Goal: Communication & Community: Answer question/provide support

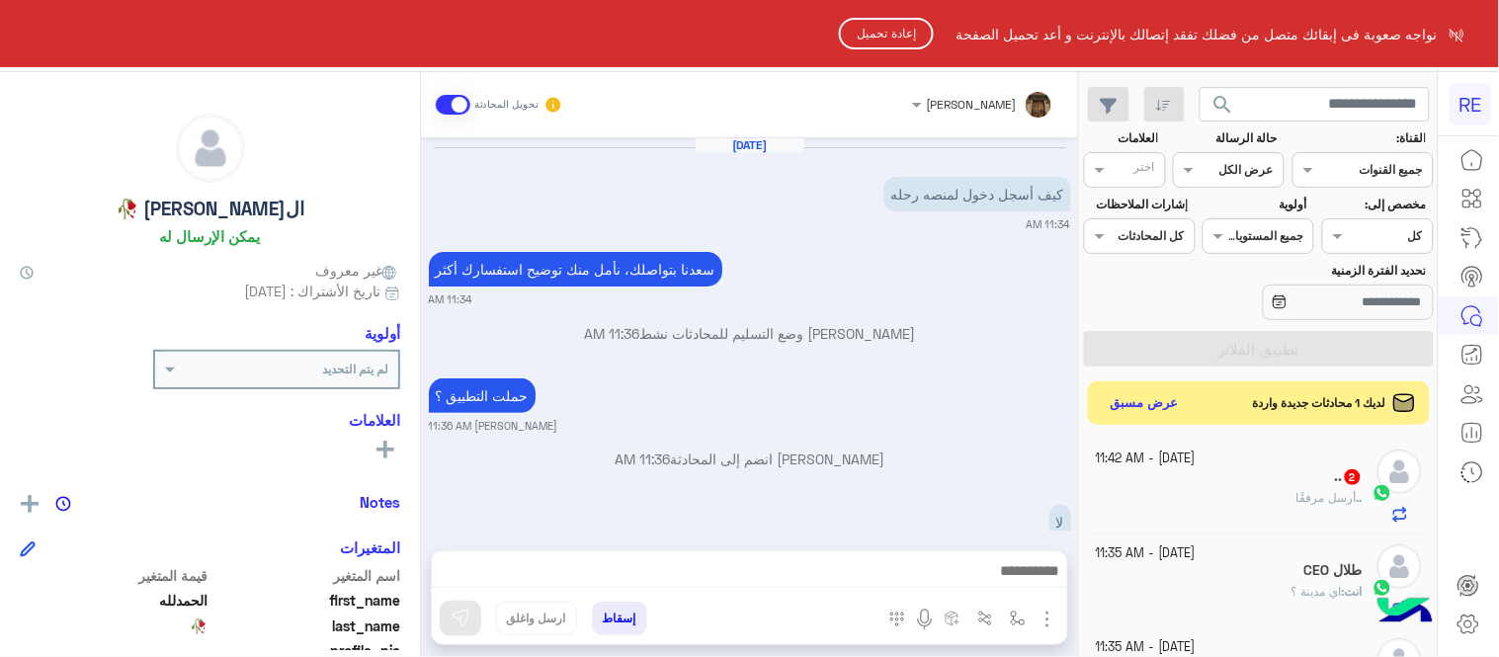
scroll to position [121, 0]
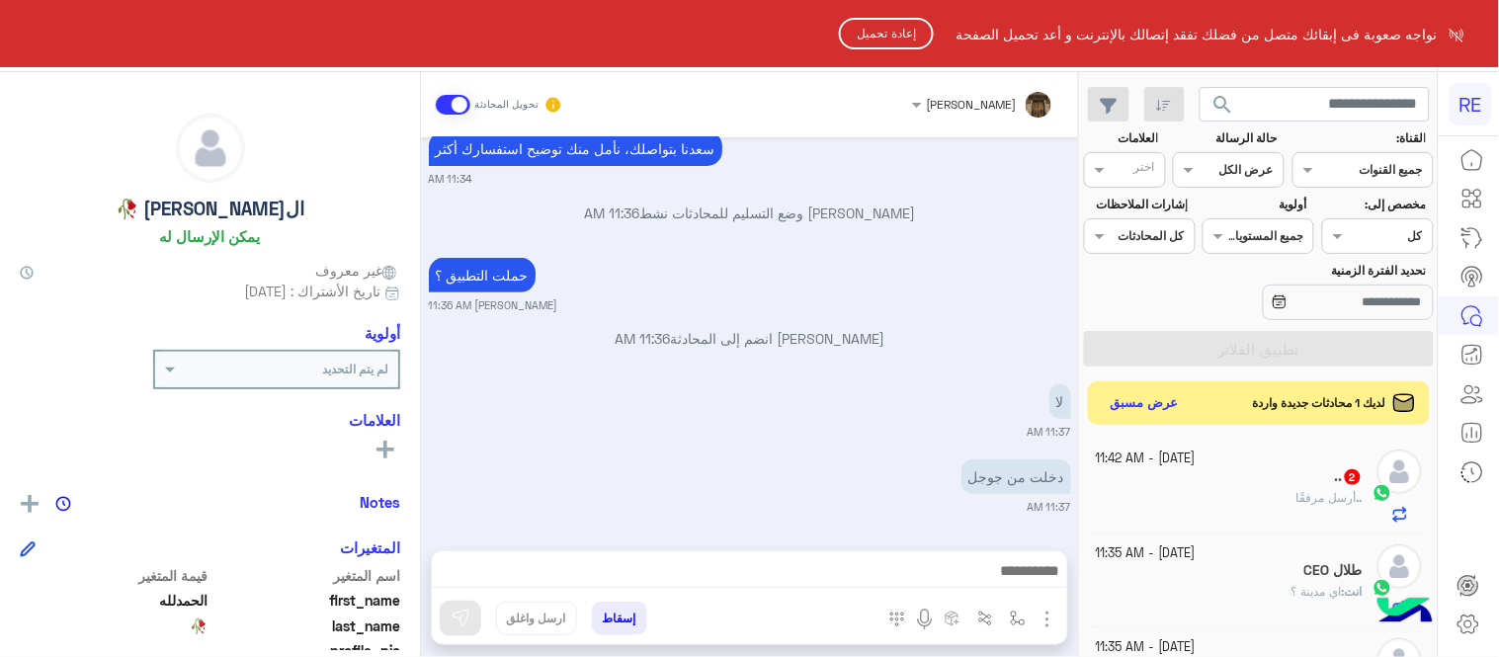
click at [892, 42] on button "إعادة تحميل" at bounding box center [886, 34] width 95 height 32
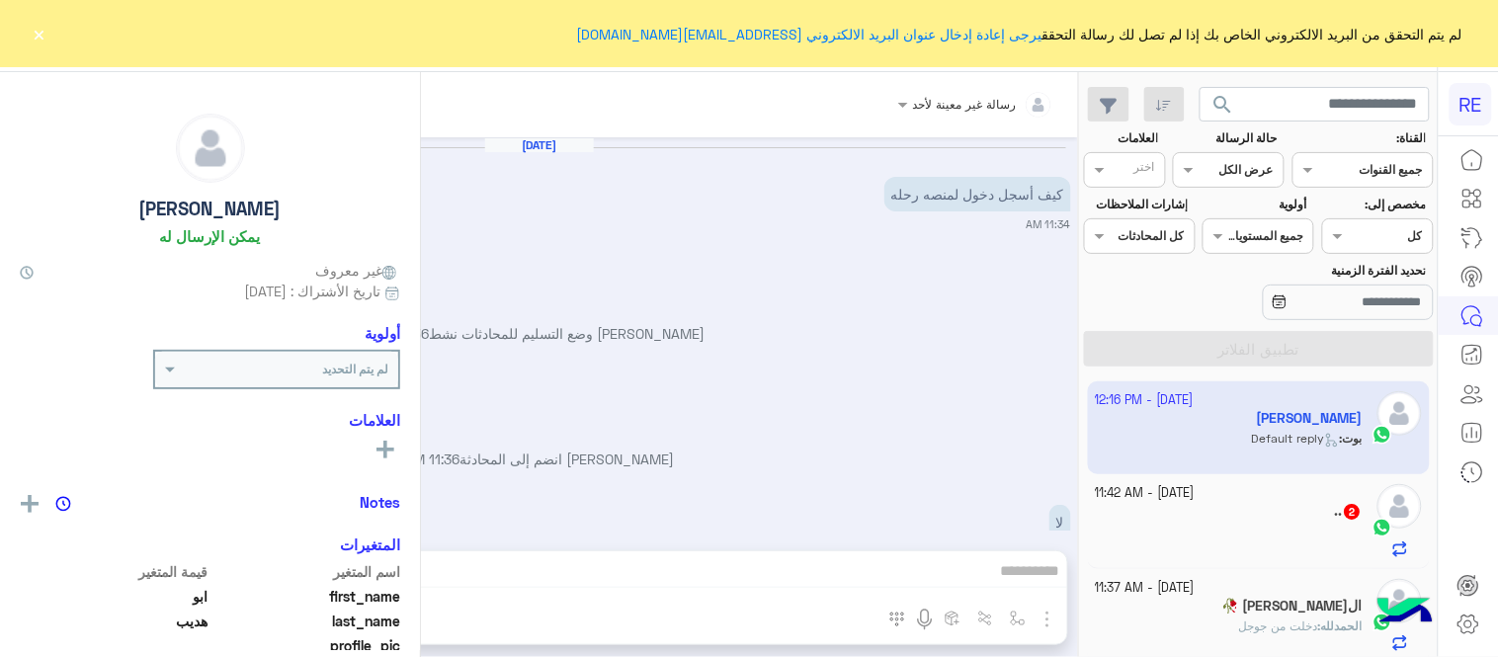
scroll to position [271, 0]
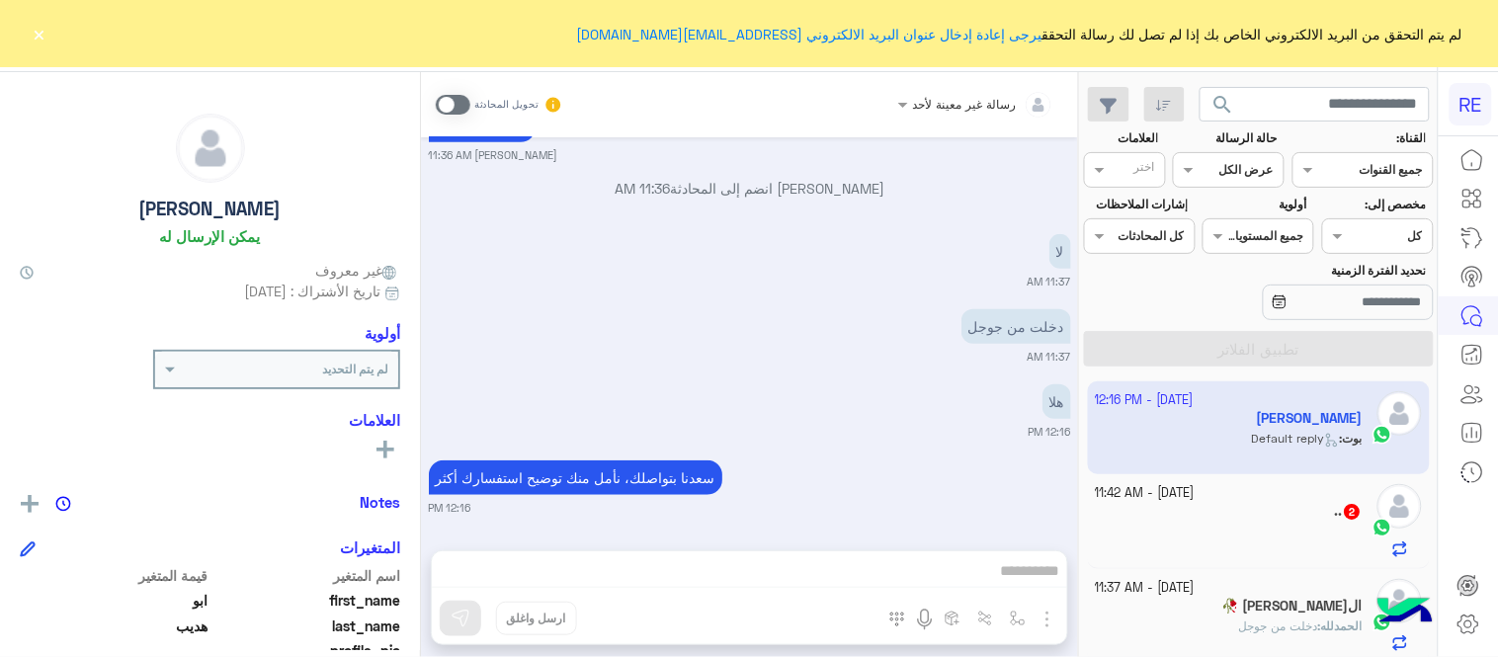
click at [443, 95] on span at bounding box center [453, 105] width 35 height 20
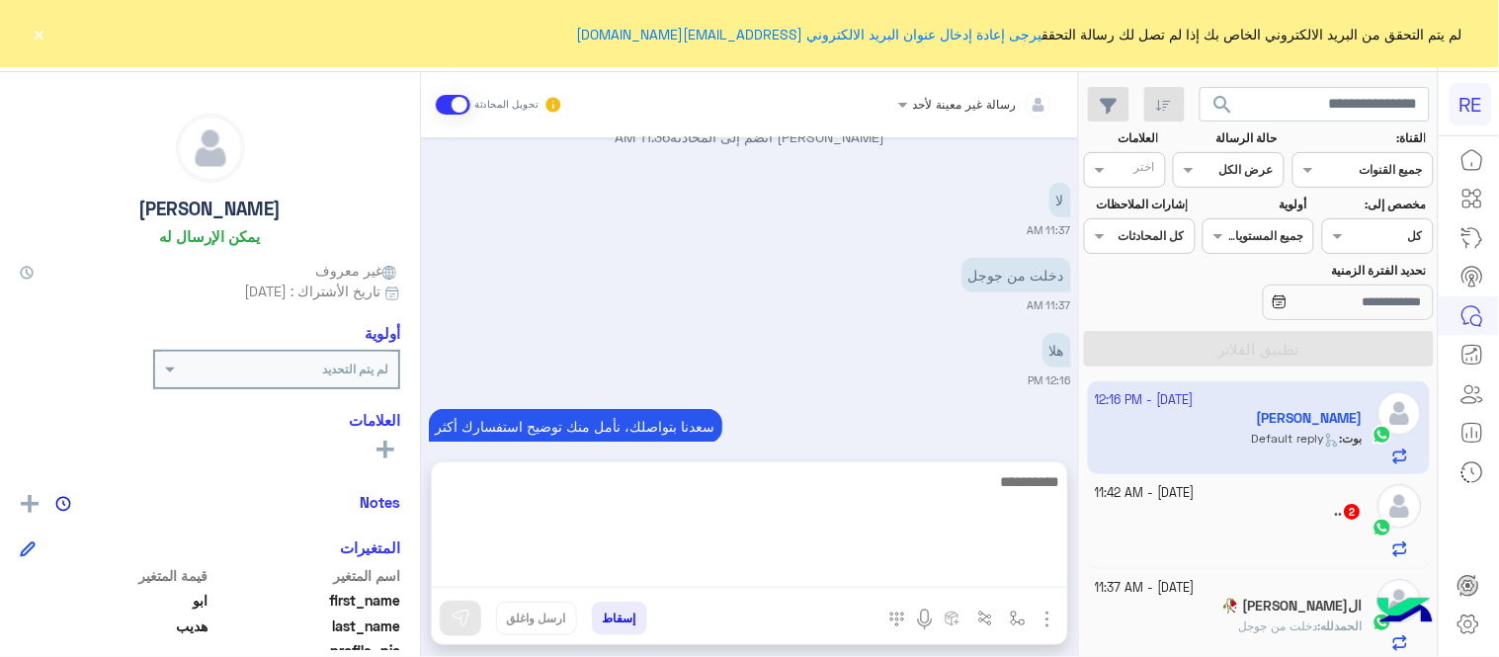
click at [913, 569] on textarea at bounding box center [750, 528] width 636 height 119
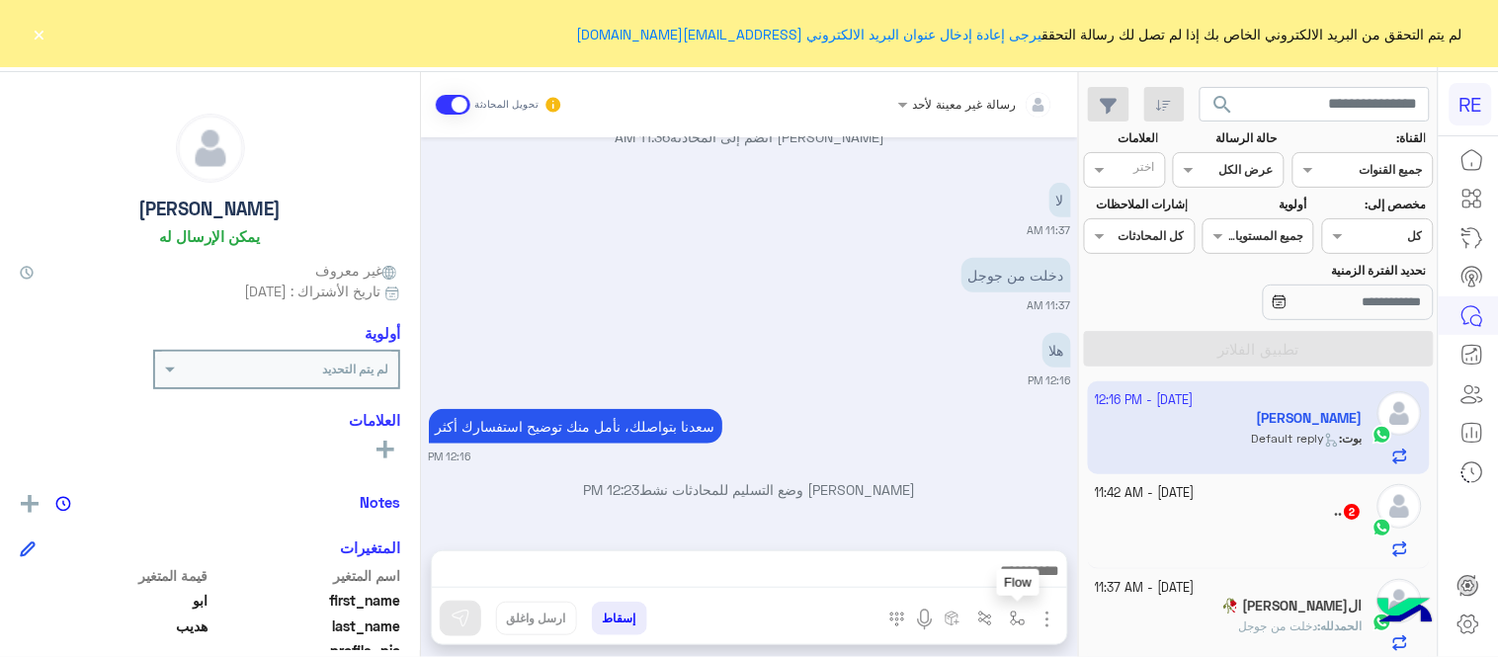
click at [1022, 615] on img "button" at bounding box center [1018, 619] width 16 height 16
click at [981, 573] on input "text" at bounding box center [974, 572] width 100 height 18
type input "*"
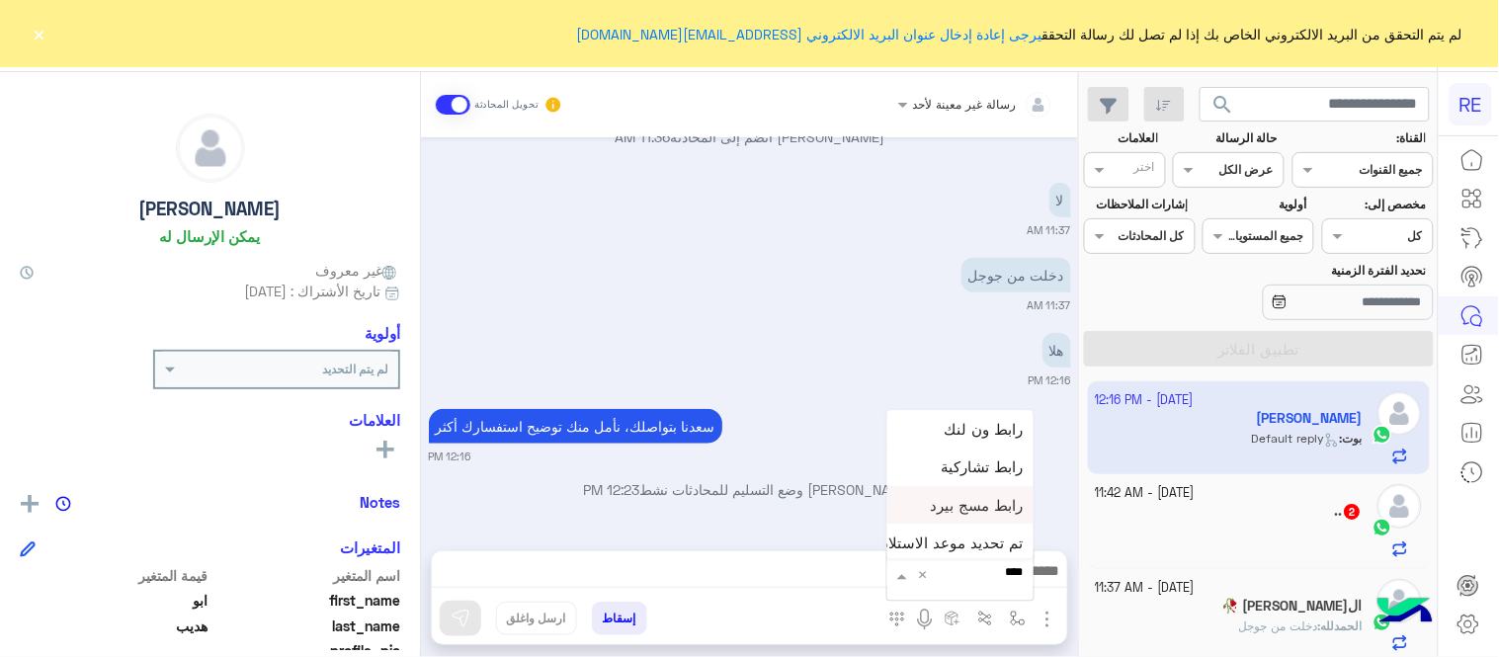
scroll to position [4, 0]
click at [980, 573] on input "****" at bounding box center [984, 572] width 78 height 18
type input "*"
type input "**"
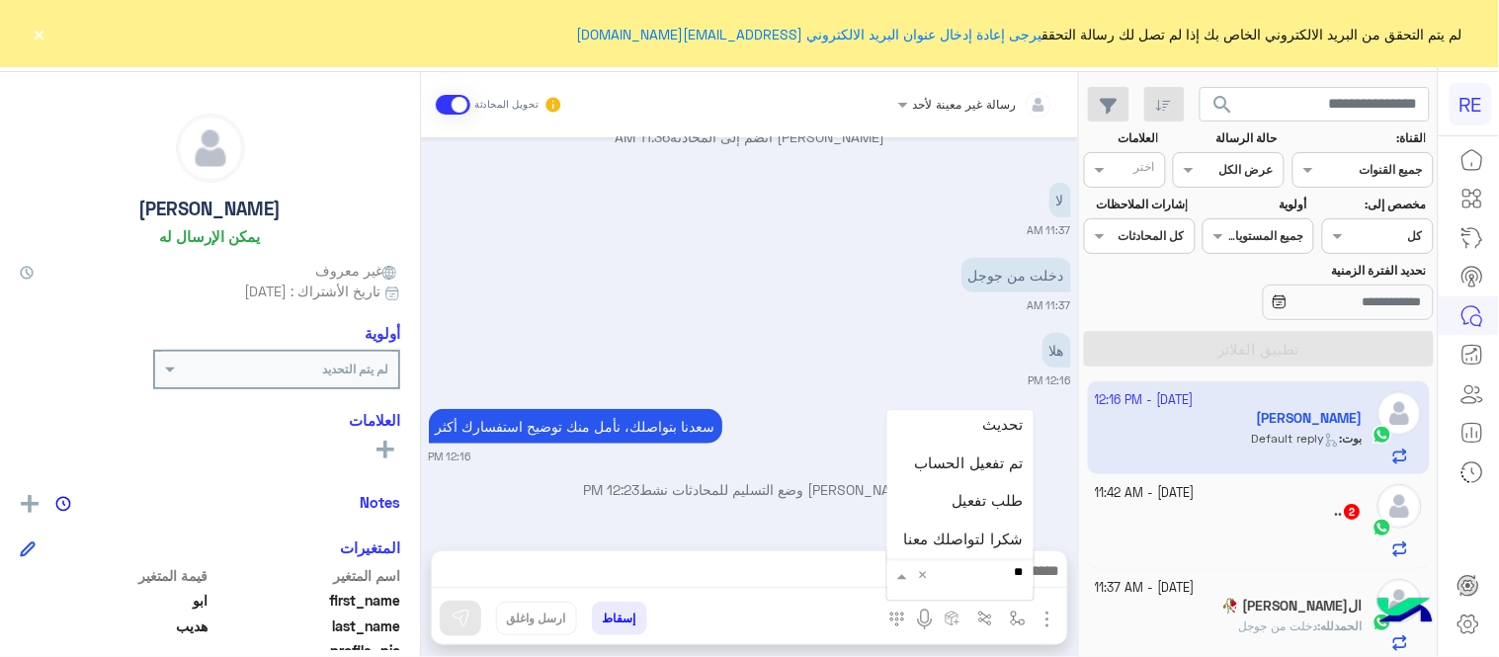
scroll to position [81, 0]
click at [961, 458] on span "تحميل التطبيق" at bounding box center [978, 463] width 92 height 18
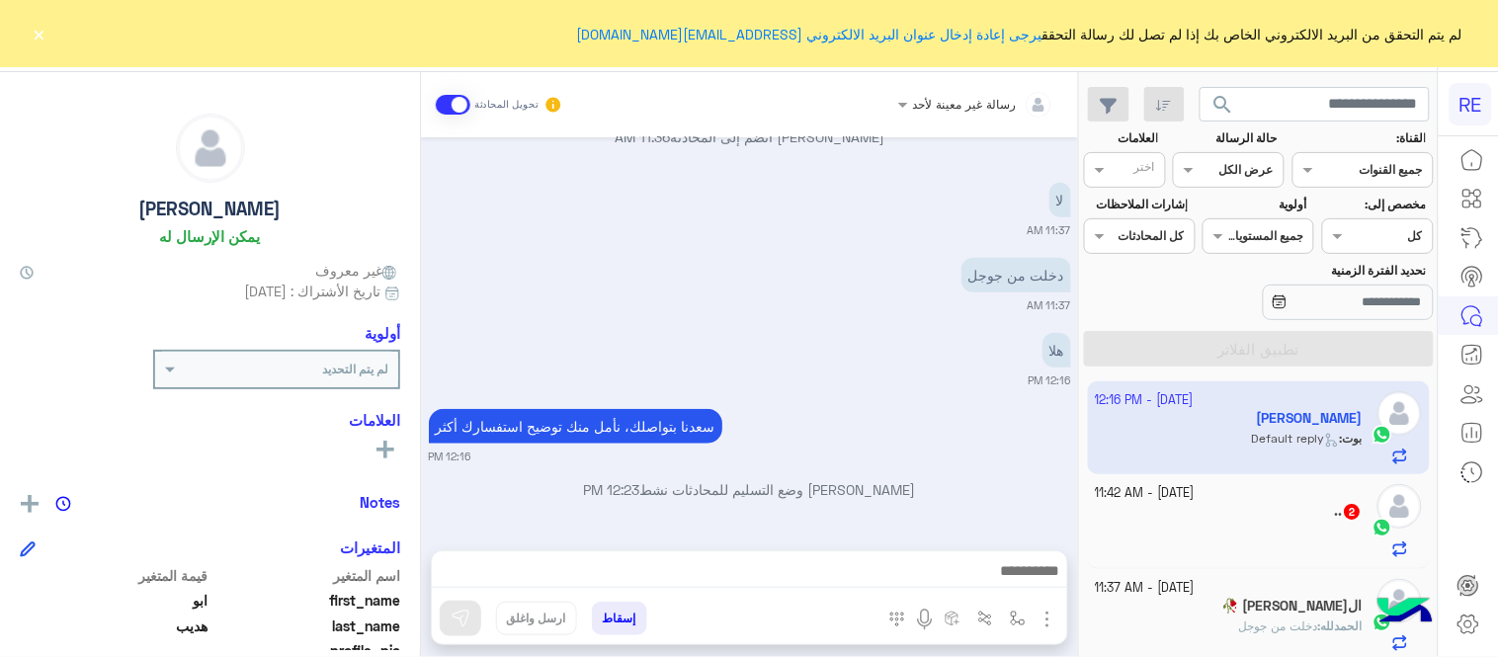
type textarea "**********"
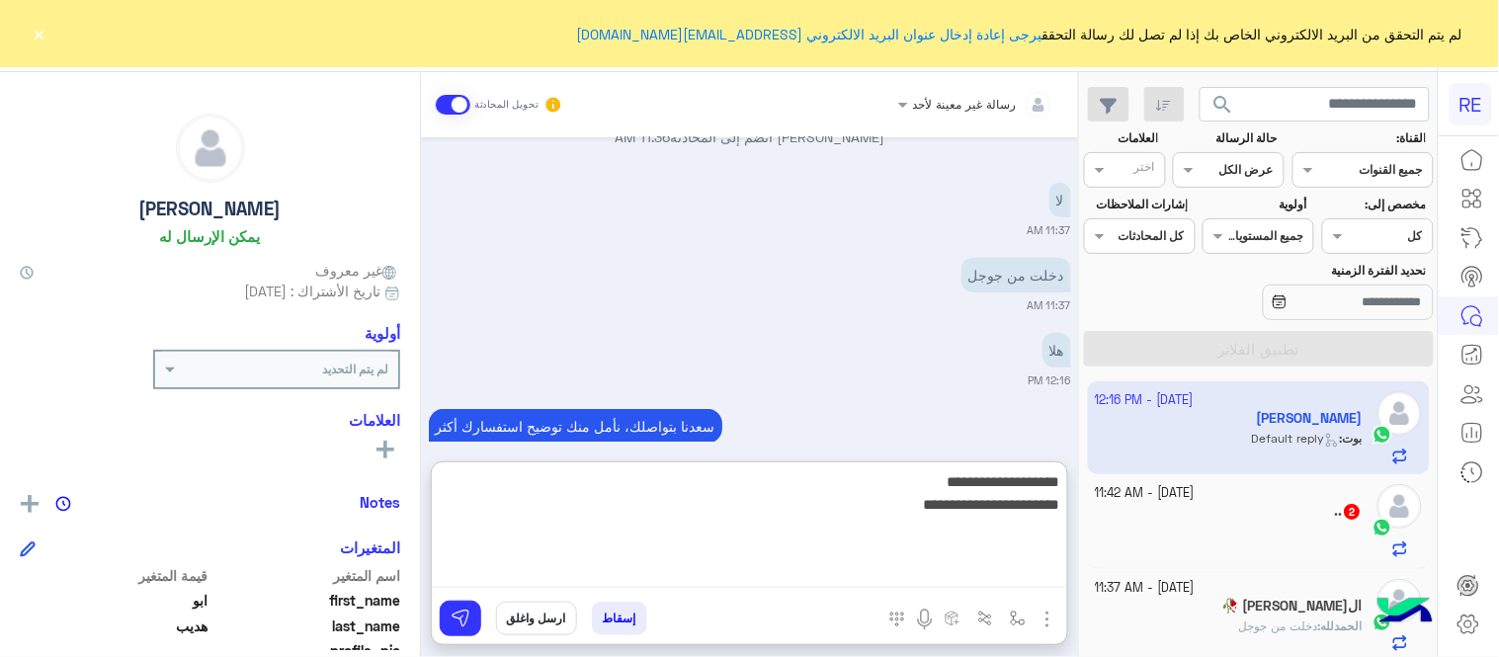
click at [634, 565] on textarea "**********" at bounding box center [750, 528] width 636 height 119
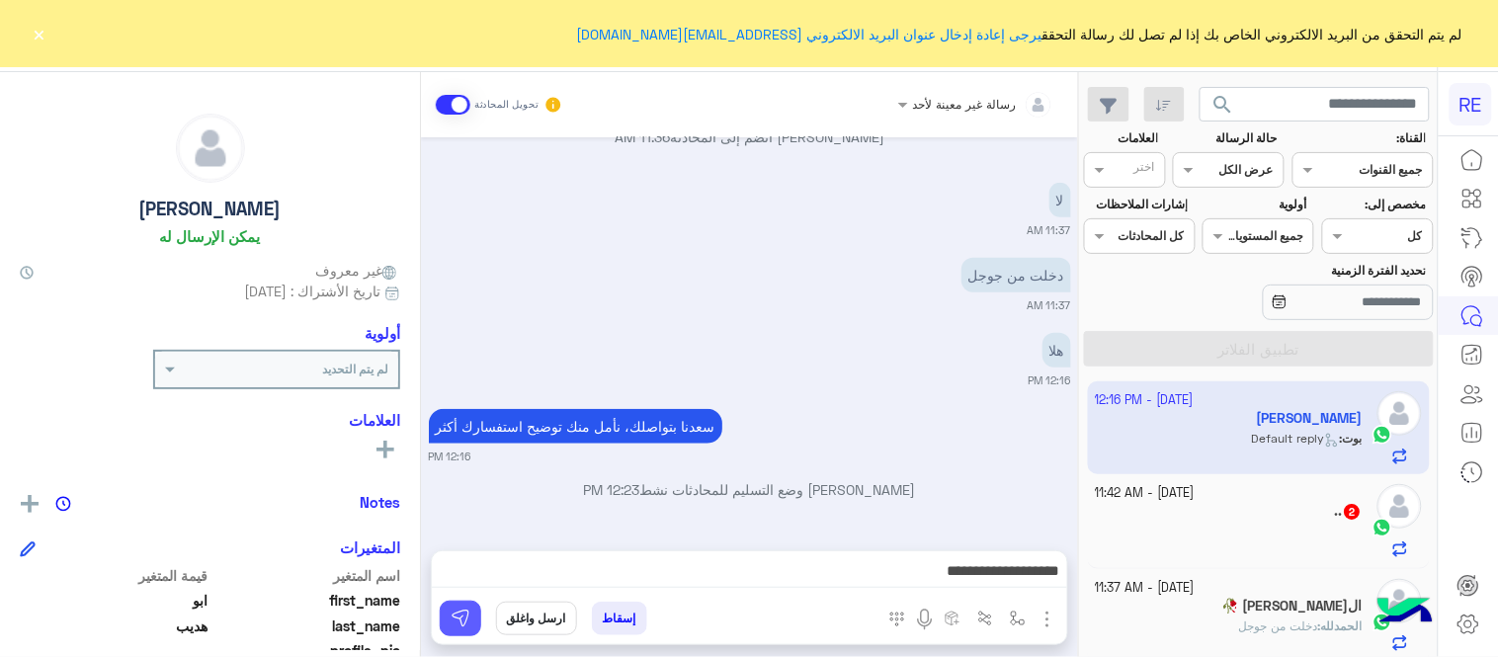
click at [466, 625] on img at bounding box center [461, 619] width 20 height 20
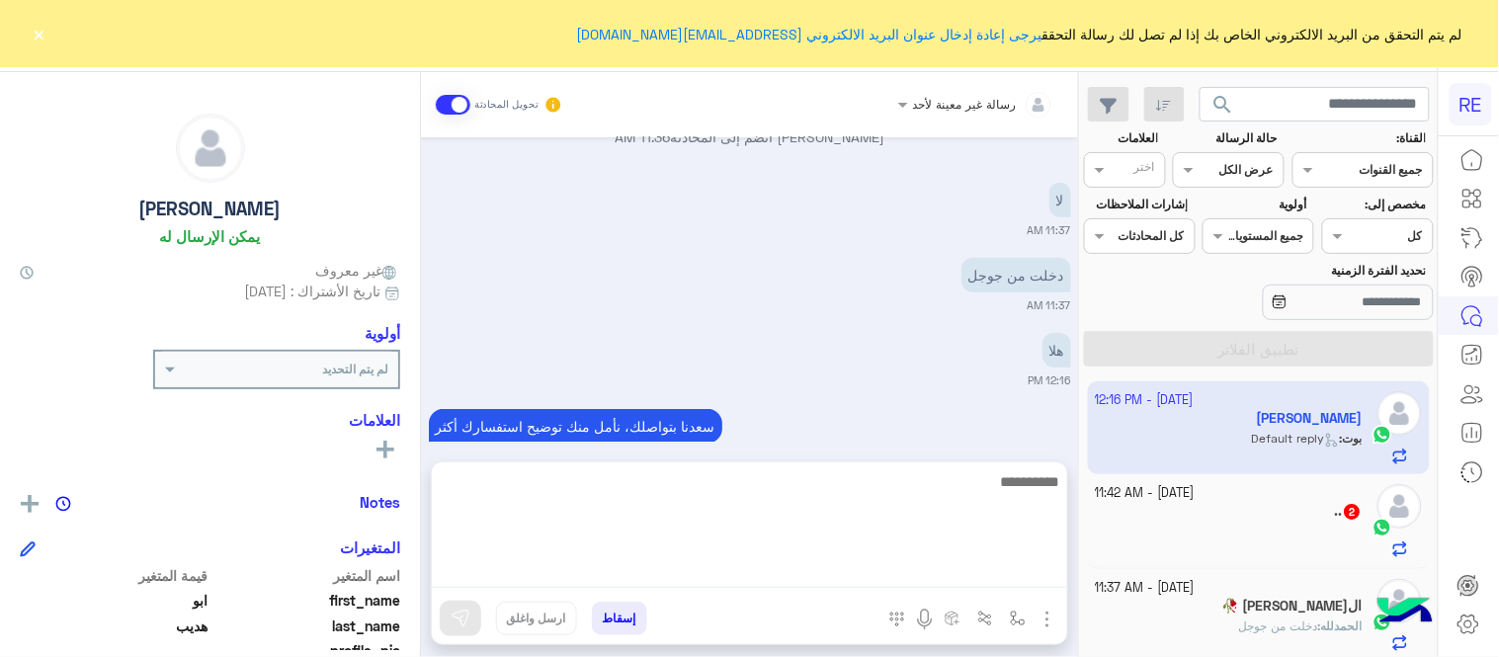
scroll to position [334, 0]
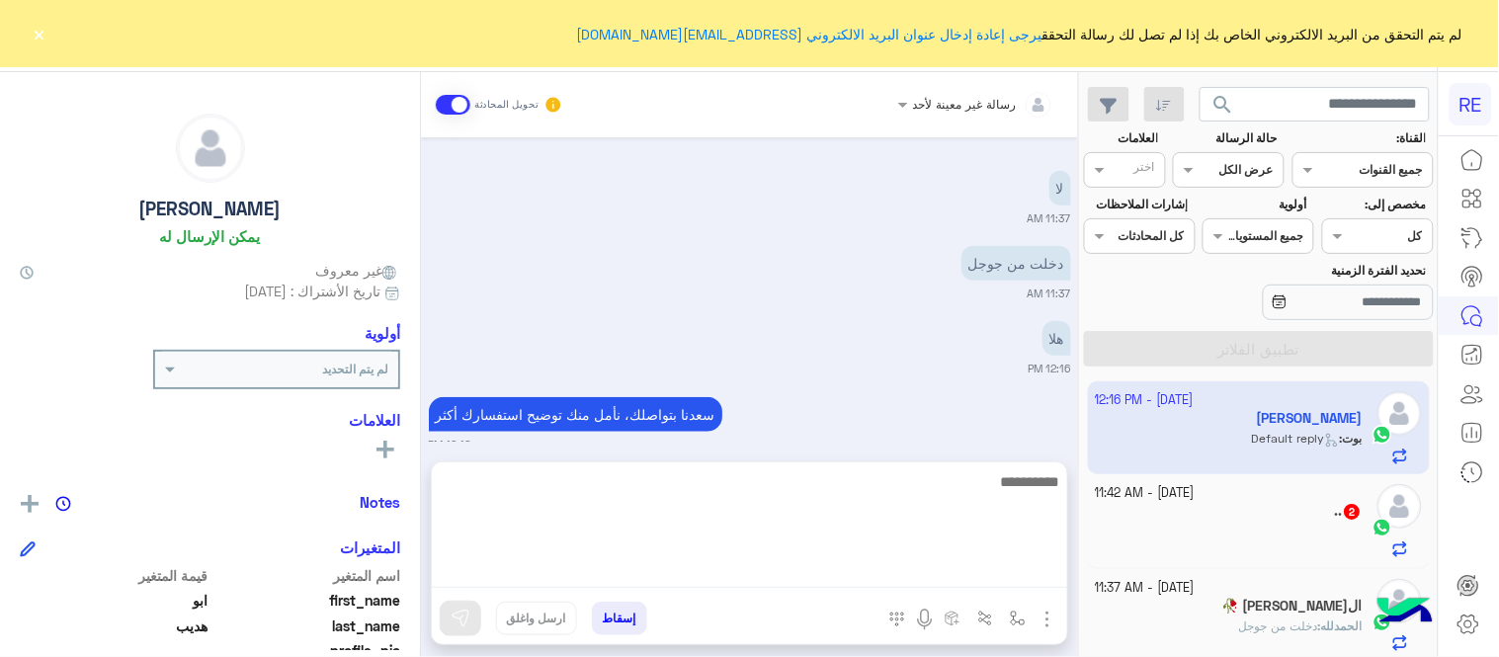
click at [901, 573] on textarea at bounding box center [750, 528] width 636 height 119
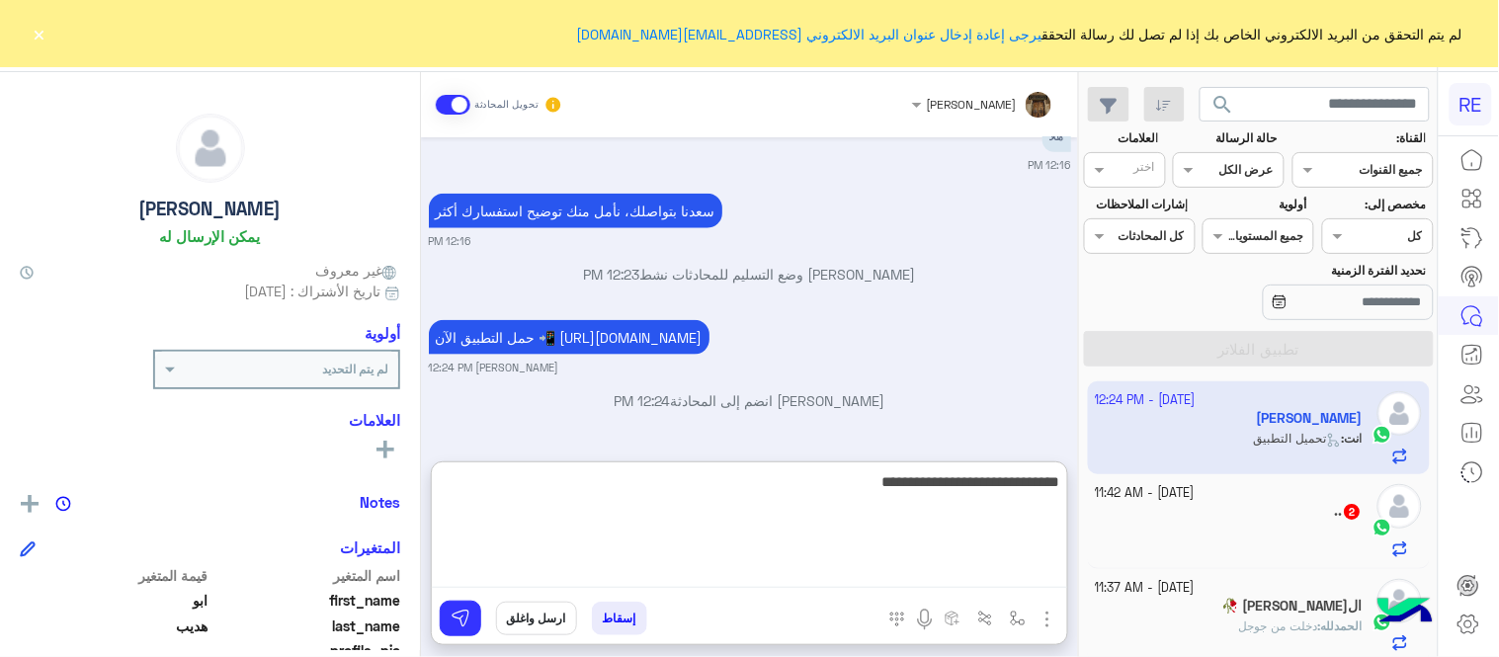
type textarea "**********"
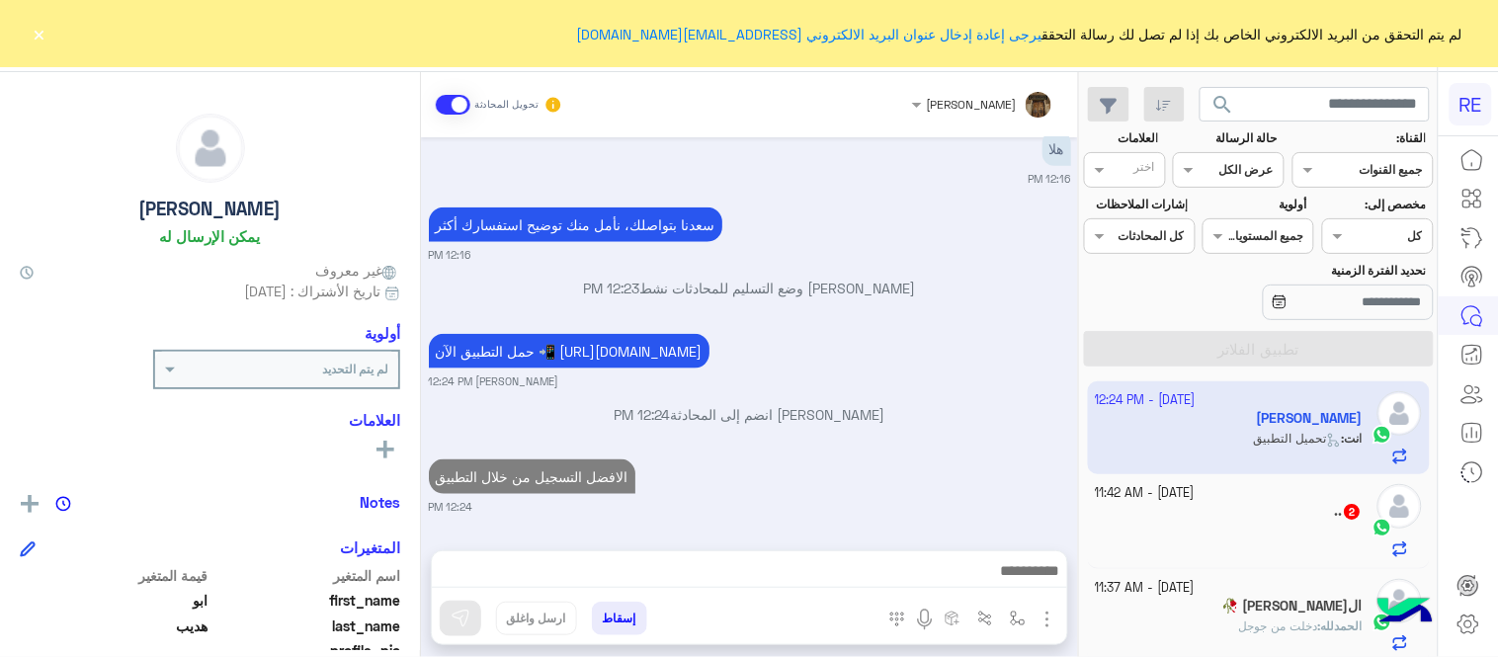
click at [1261, 535] on div at bounding box center [1230, 541] width 268 height 35
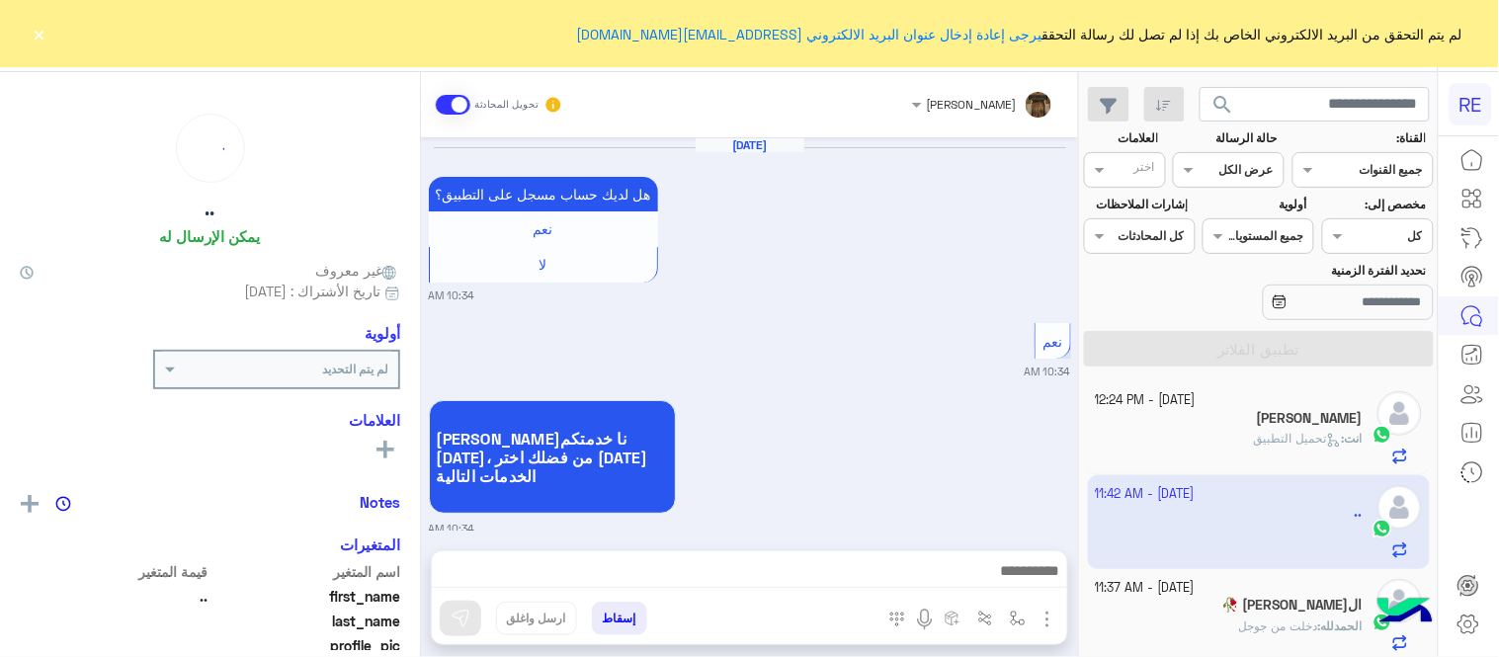
scroll to position [763, 0]
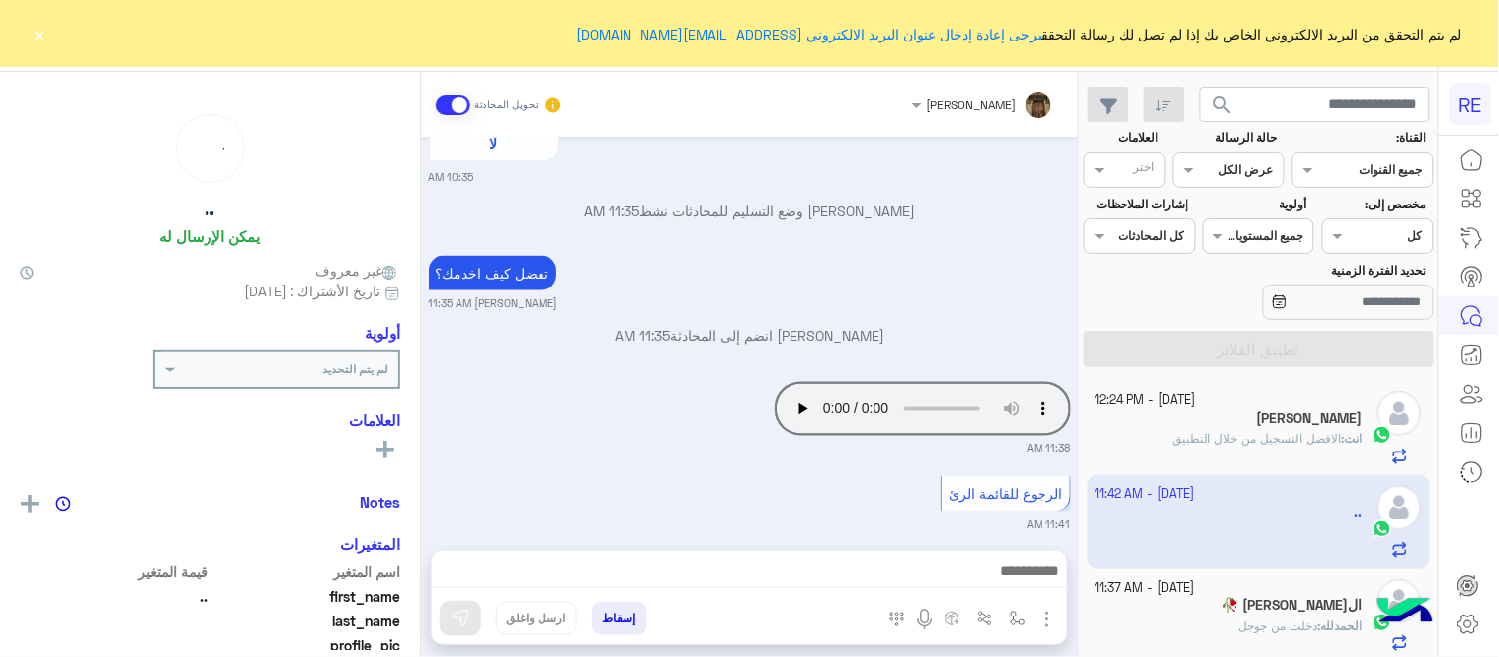
click at [1210, 445] on span "الافضل التسجيل من خلال التطبيق" at bounding box center [1257, 438] width 169 height 15
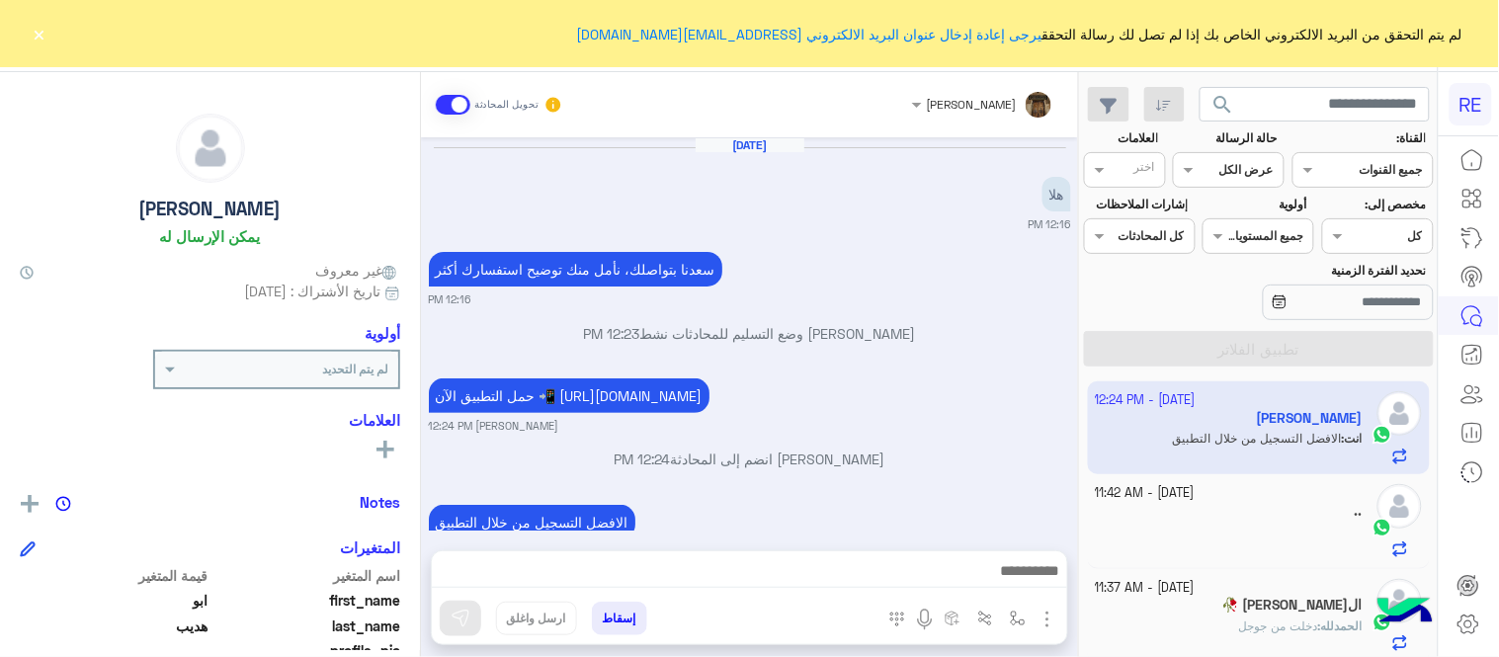
click at [1214, 610] on div "ال[PERSON_NAME] 🥀" at bounding box center [1230, 607] width 268 height 21
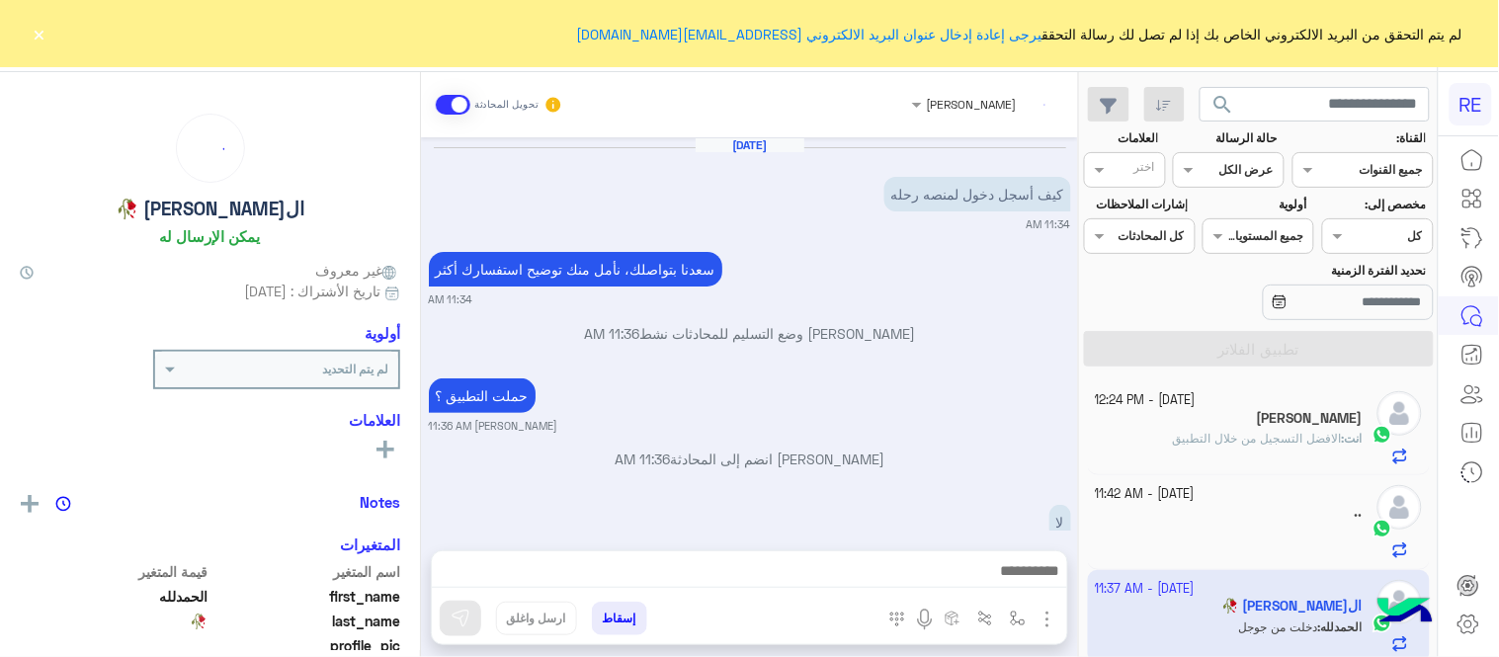
scroll to position [121, 0]
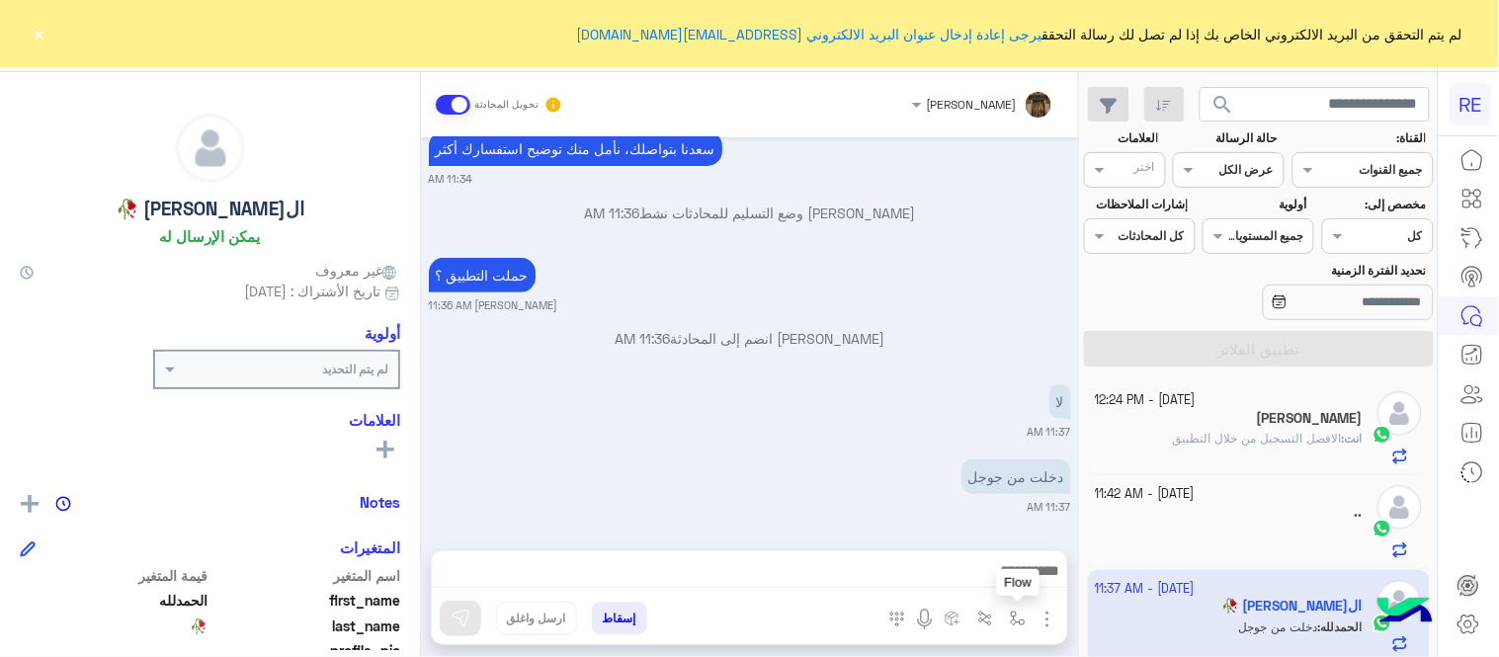
click at [1016, 621] on img "button" at bounding box center [1018, 619] width 16 height 16
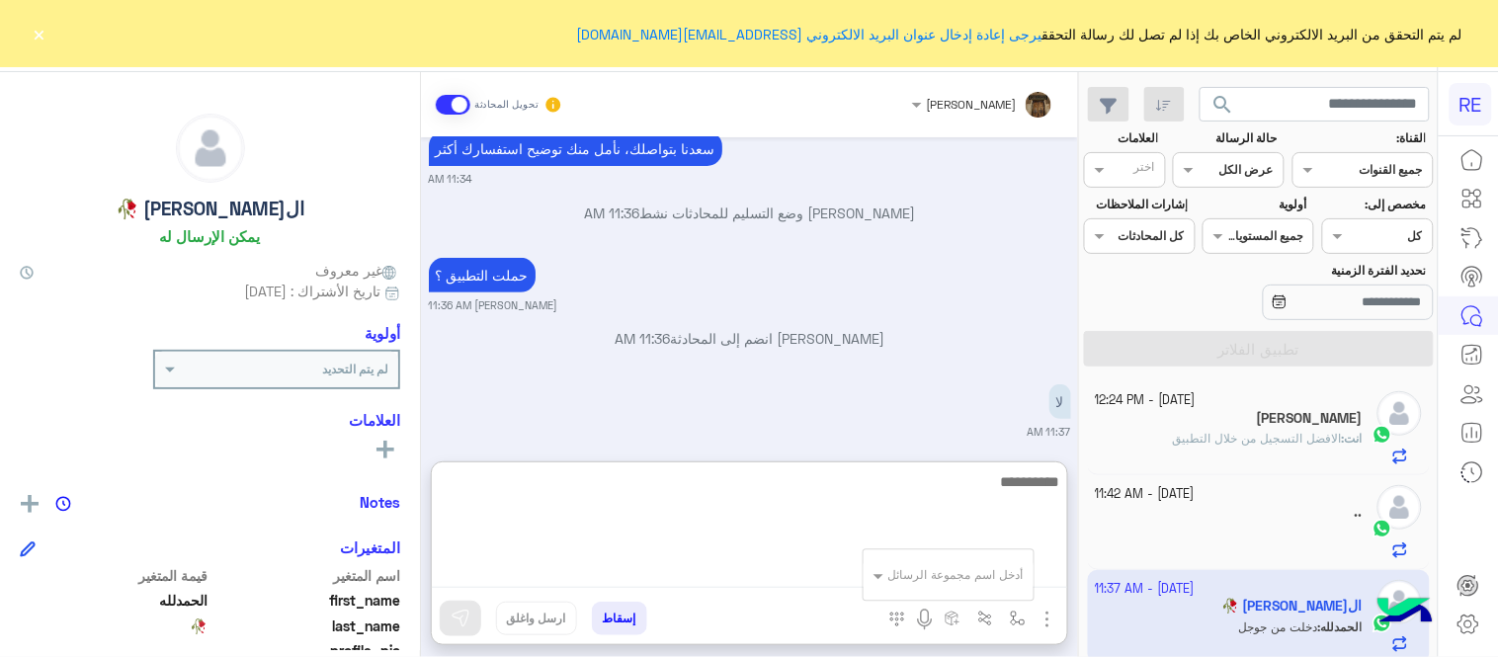
click at [687, 568] on textarea at bounding box center [750, 528] width 636 height 119
type textarea "**********"
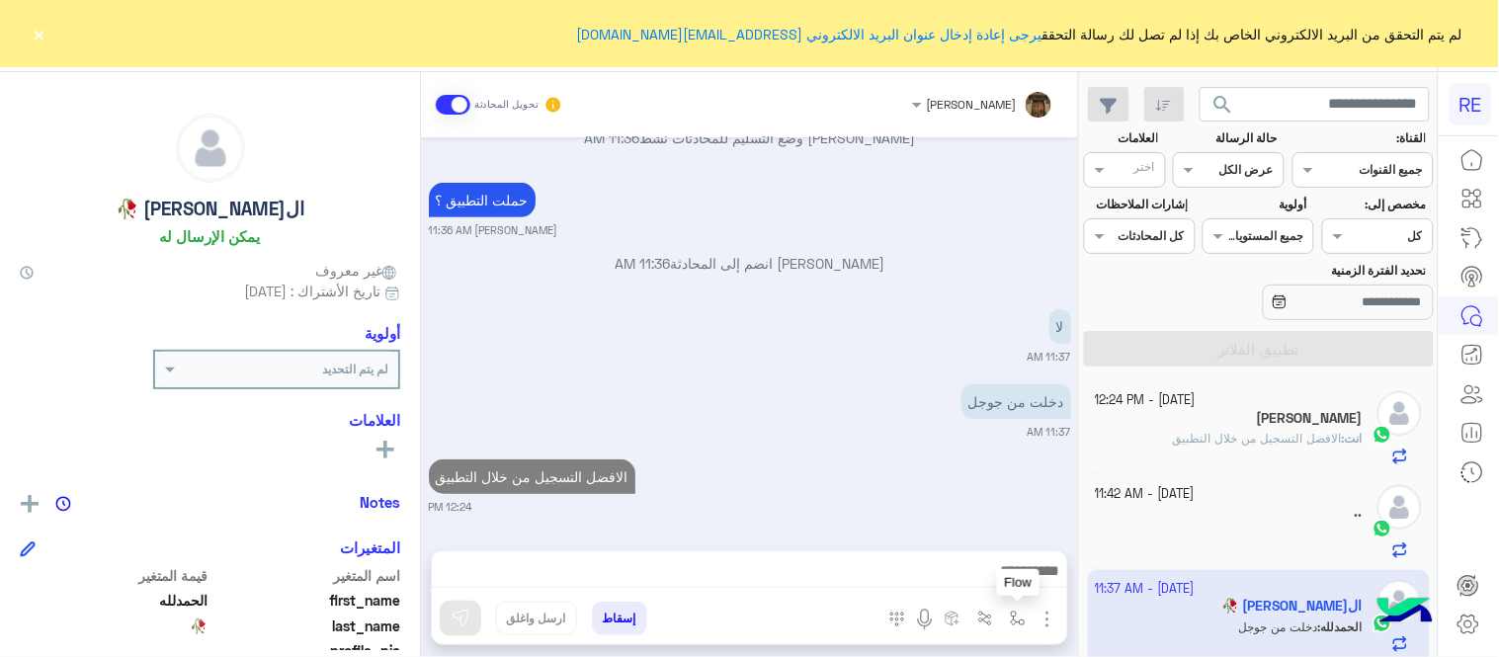
scroll to position [196, 0]
click at [1015, 615] on img "button" at bounding box center [1018, 619] width 16 height 16
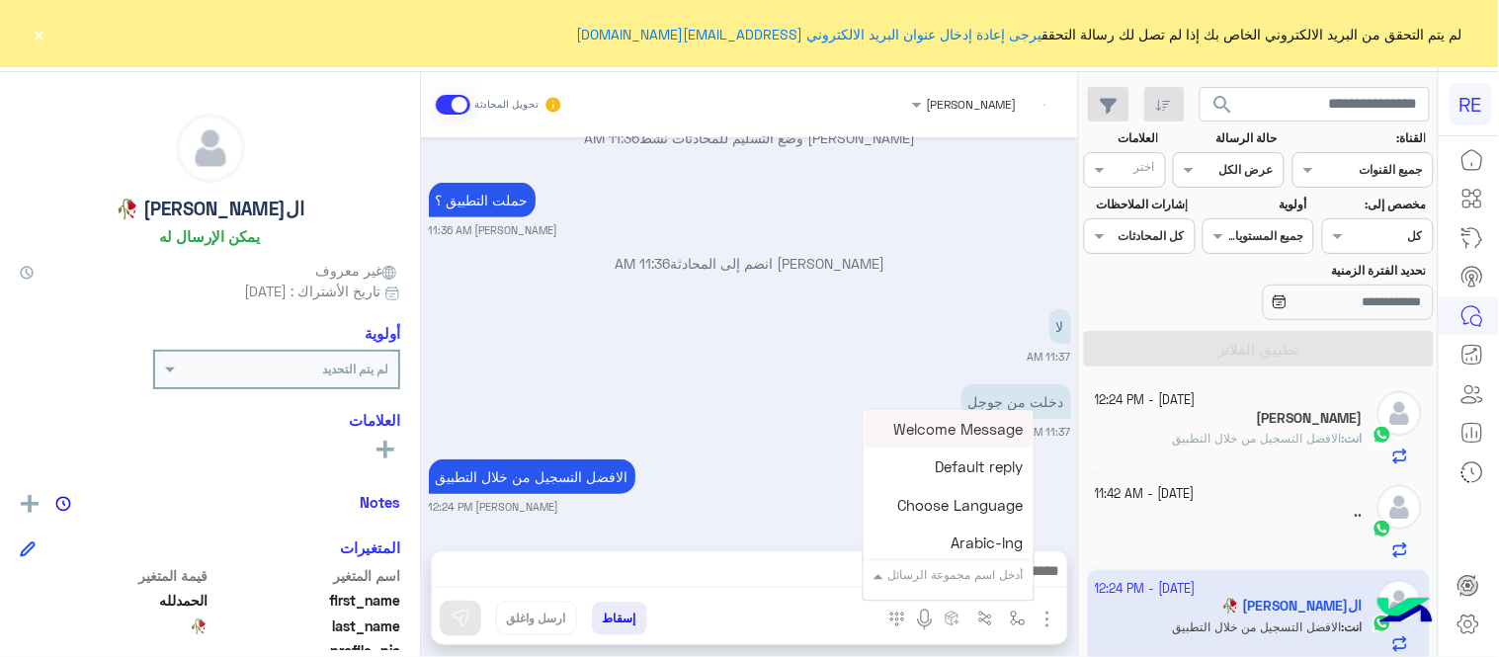
click at [956, 583] on div "أدخل اسم مجموعة الرسائل" at bounding box center [956, 575] width 135 height 18
type input "*"
type input "****"
click at [930, 498] on div "تحميل التطبيق" at bounding box center [961, 505] width 146 height 38
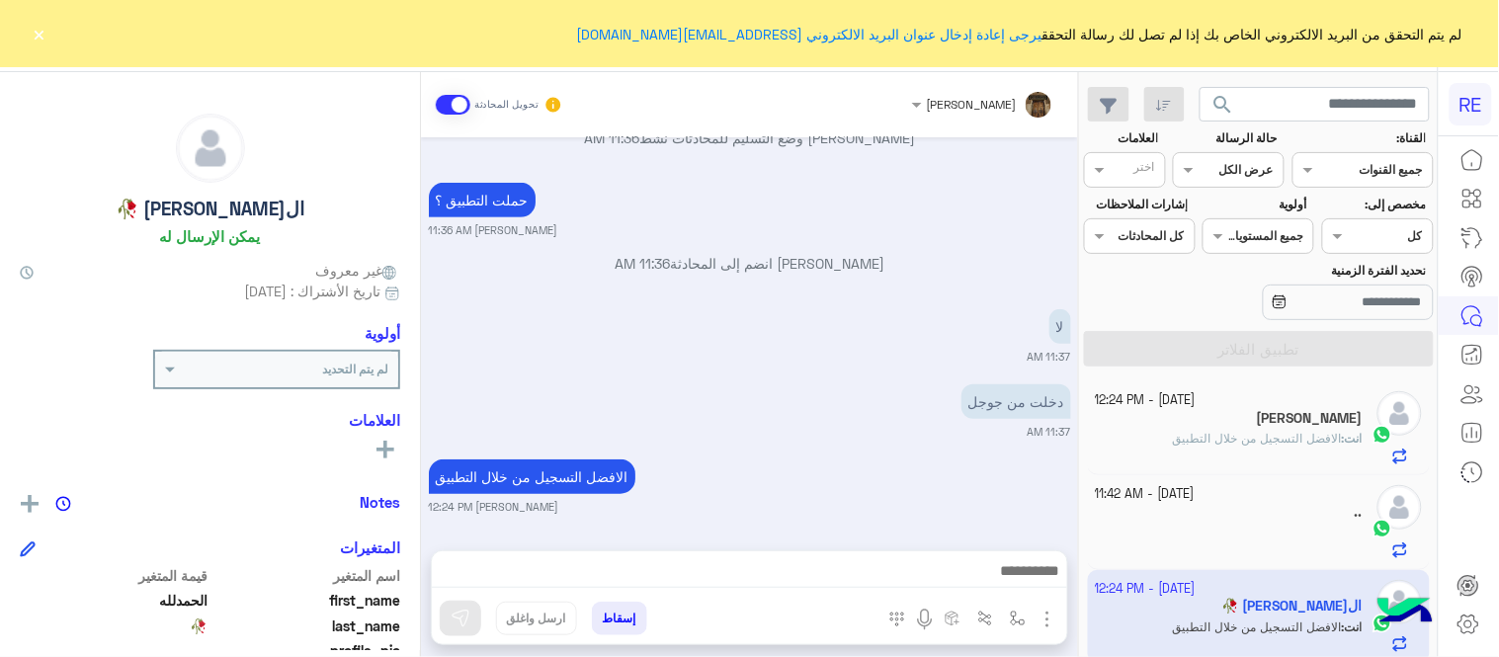
type textarea "**********"
click at [472, 613] on button at bounding box center [461, 619] width 42 height 36
click at [1192, 547] on div at bounding box center [1230, 542] width 268 height 35
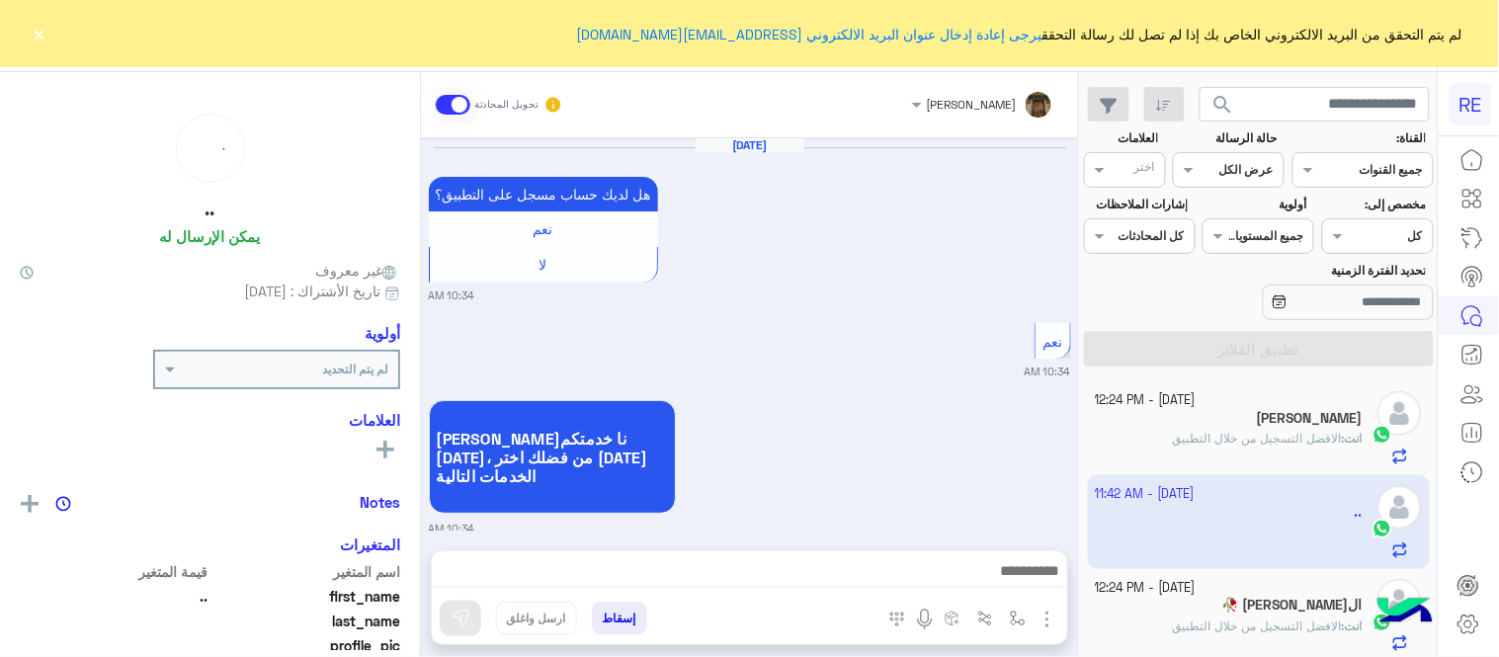
scroll to position [763, 0]
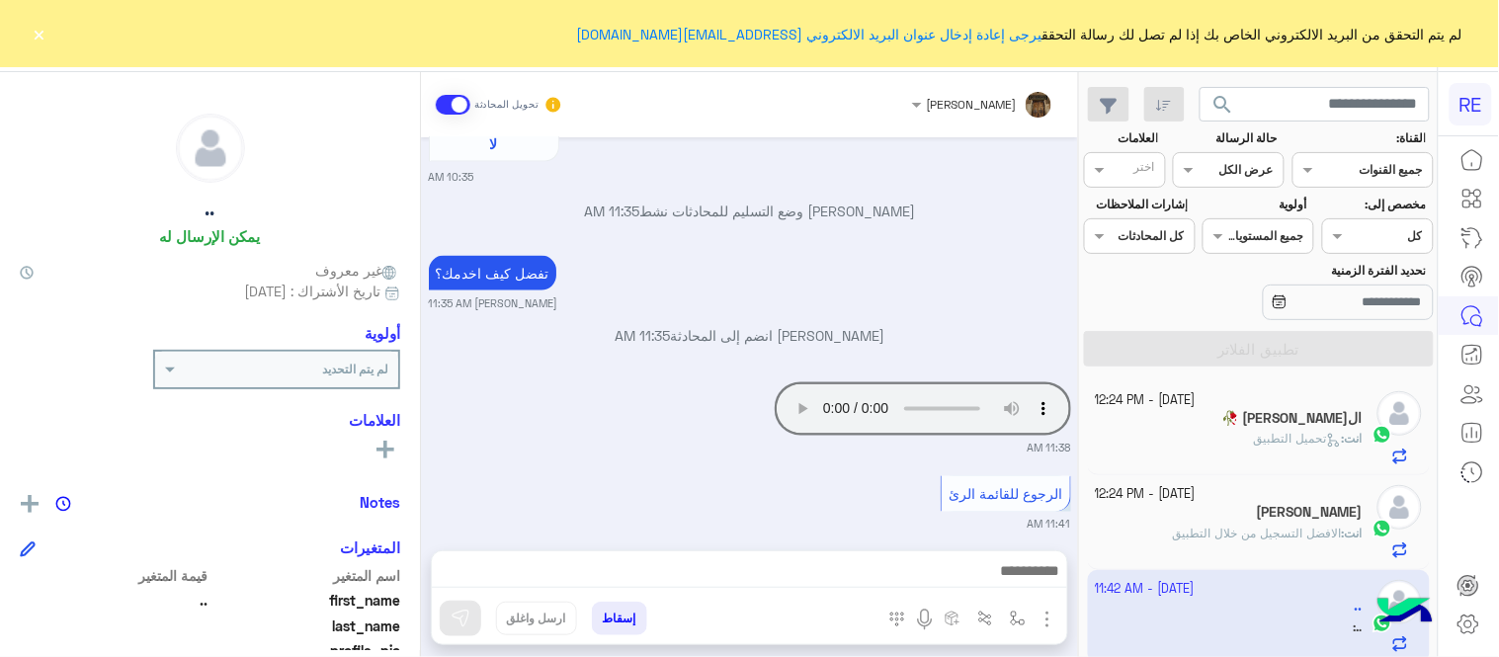
click at [44, 31] on button "×" at bounding box center [40, 34] width 20 height 20
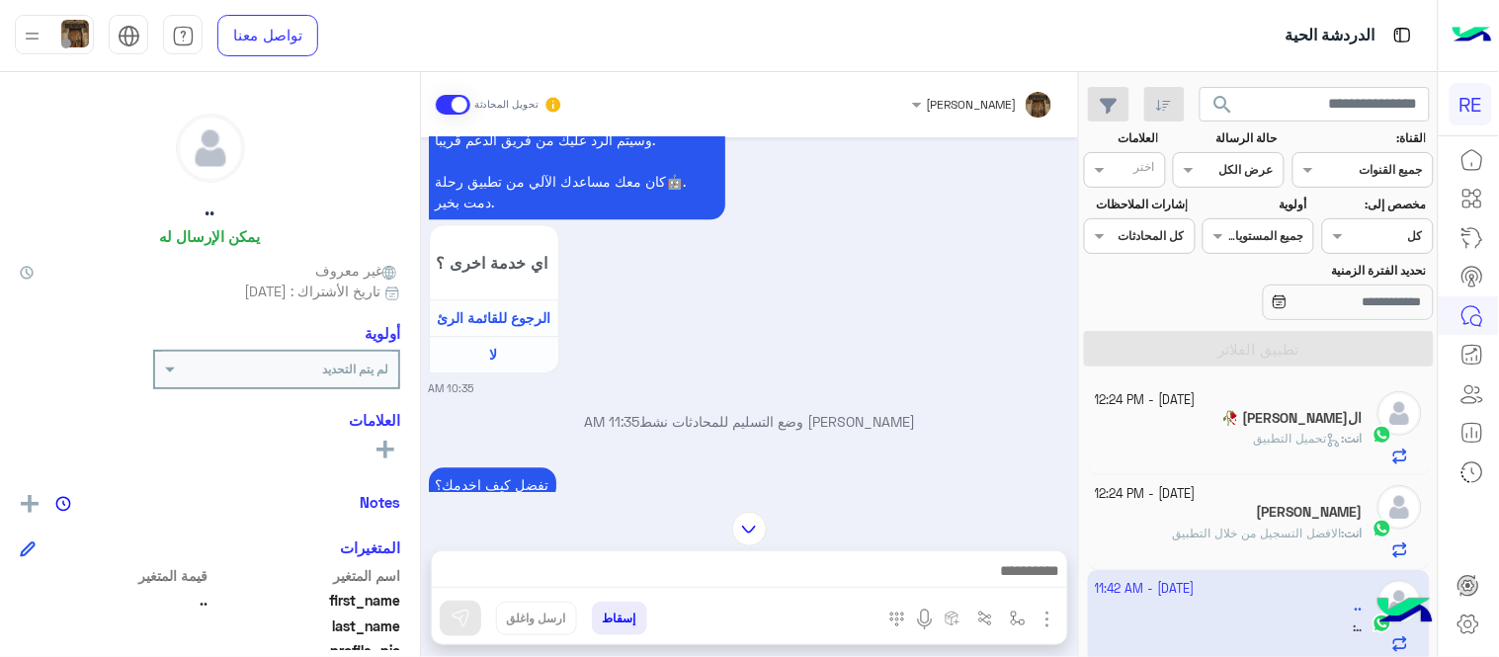
scroll to position [3461, 0]
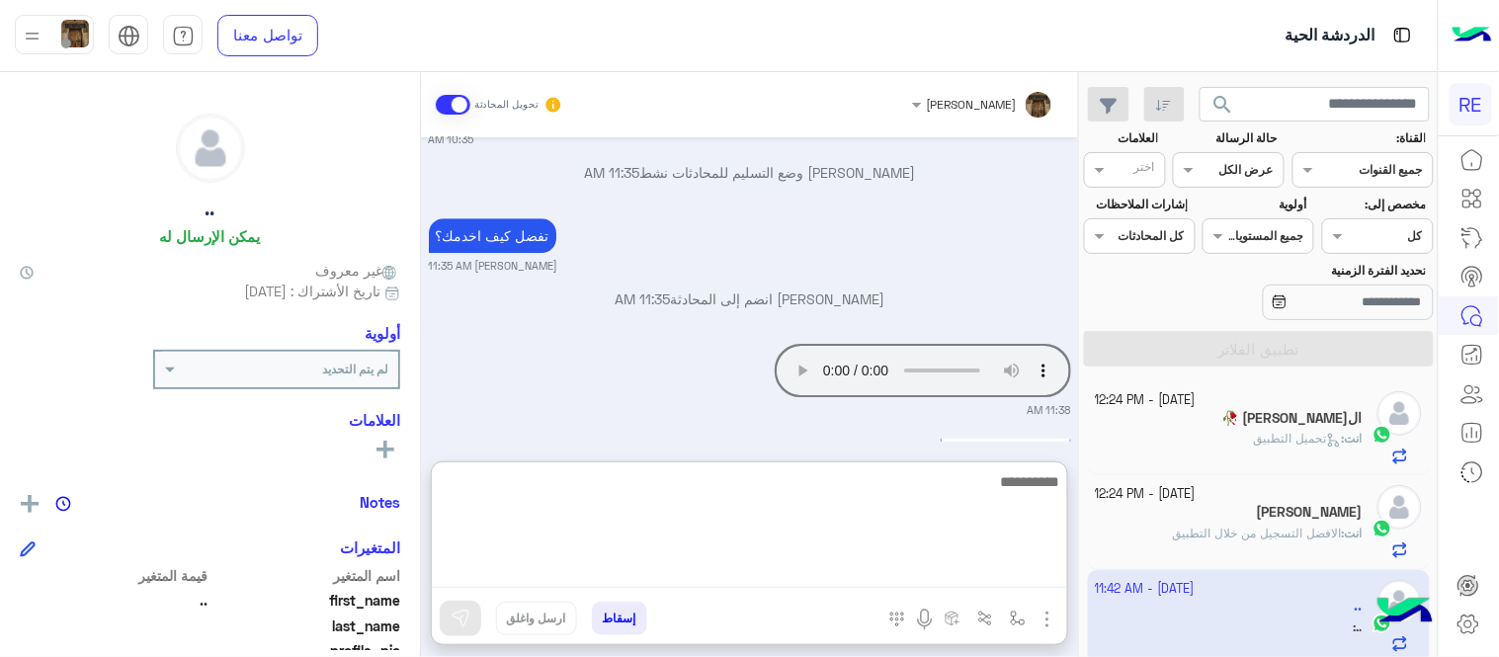
click at [868, 565] on textarea at bounding box center [750, 528] width 636 height 119
type textarea "**********"
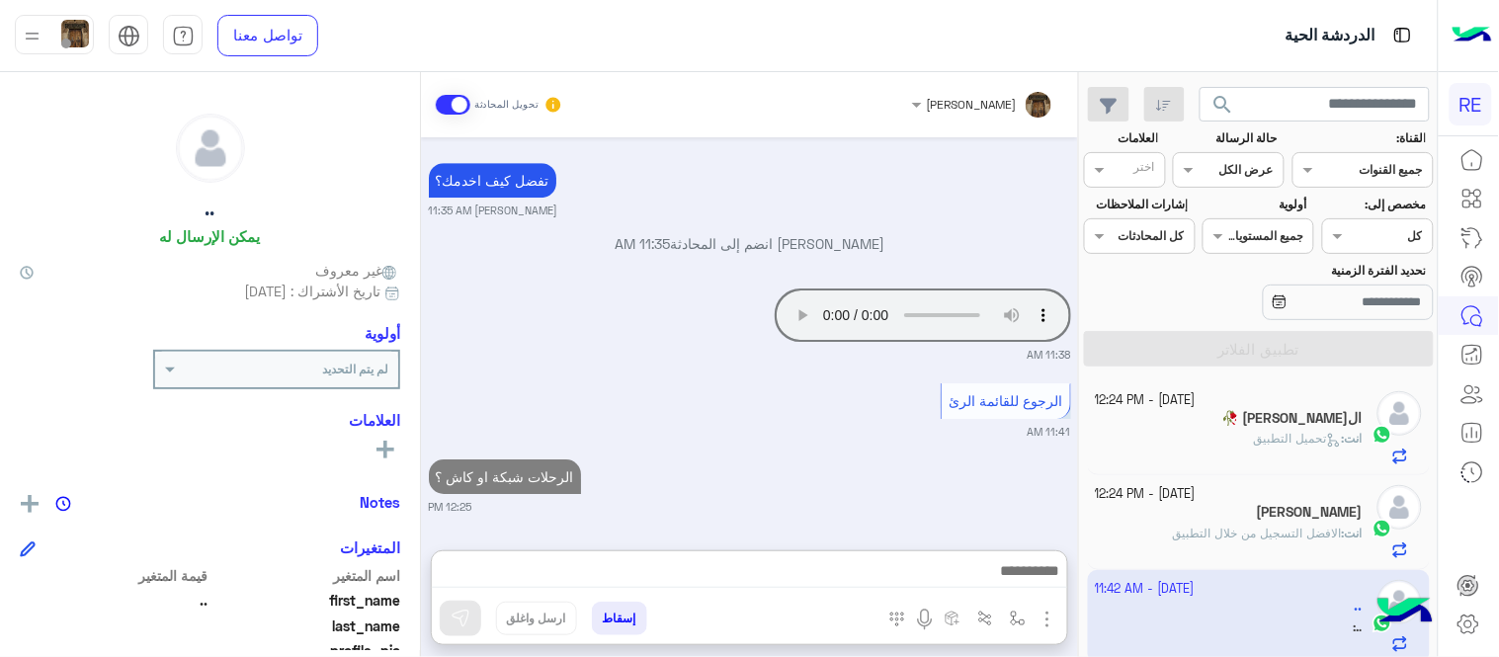
click at [876, 379] on div "الرجوع للقائمة الرئ 11:41 AM" at bounding box center [750, 409] width 642 height 61
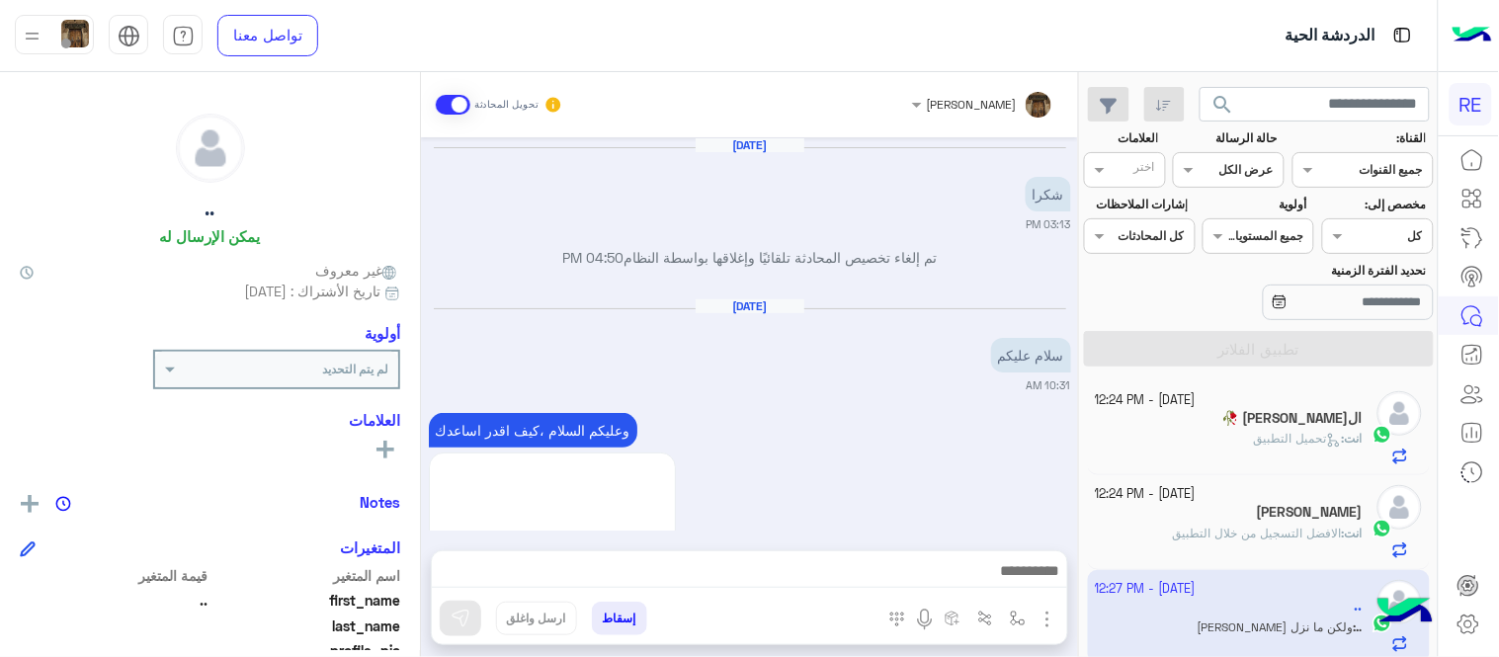
scroll to position [3688, 0]
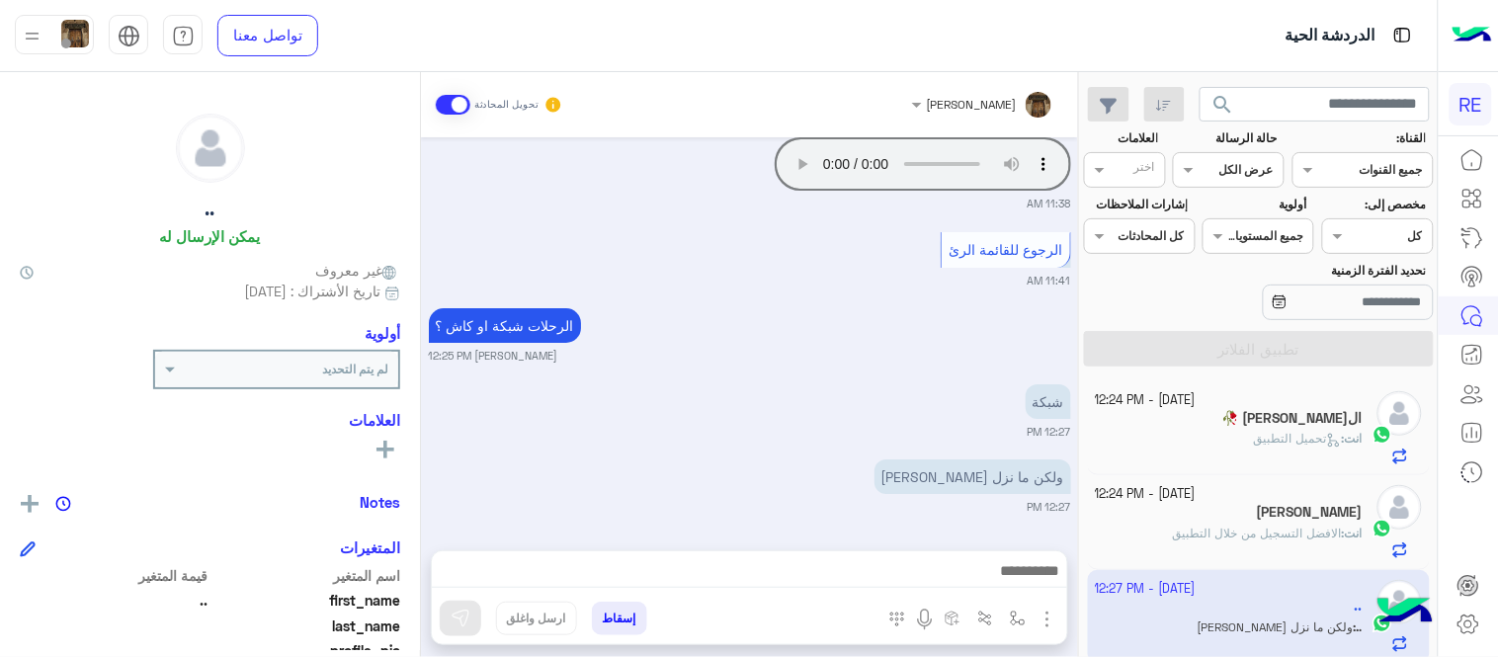
click at [689, 366] on div "[DATE] ‏شكرا 03:13 PM تم إلغاء تخصيص المحادثة تلقائيًا وإغلاقها بواسطة النظام 0…" at bounding box center [749, 333] width 657 height 393
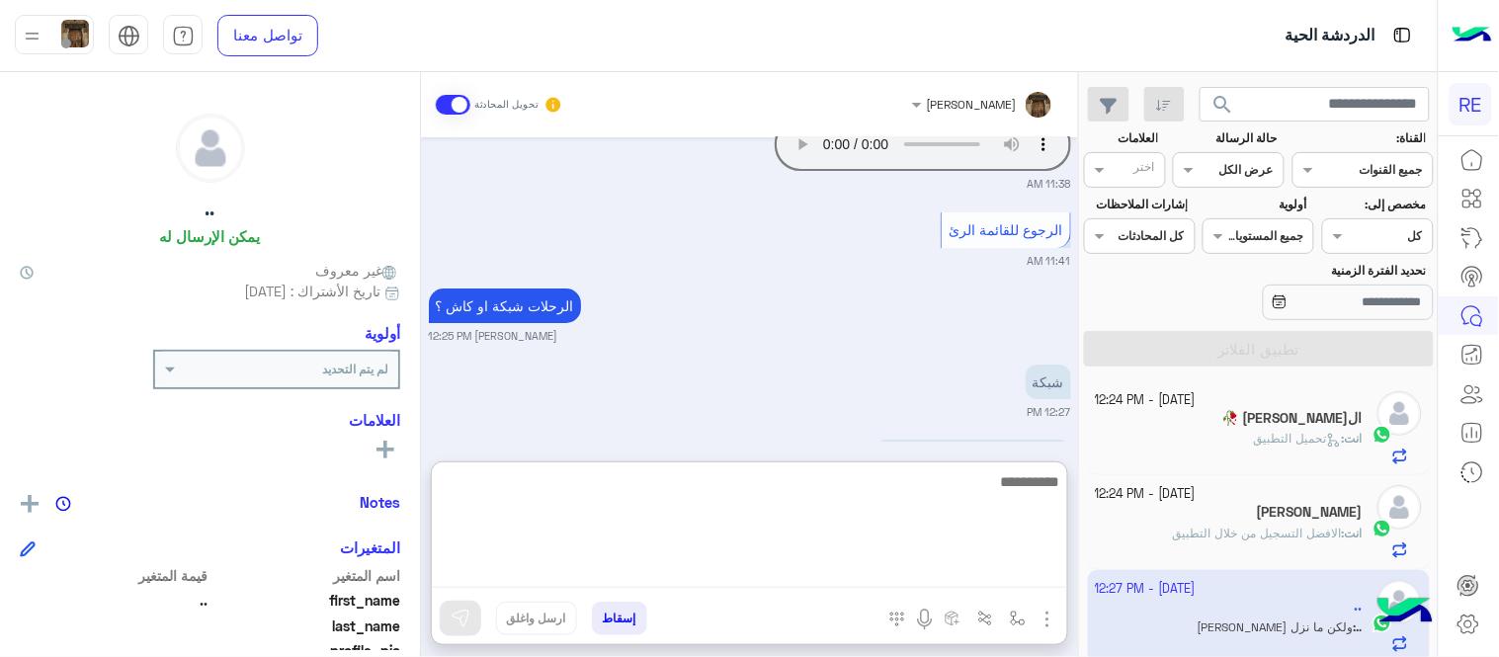
click at [893, 585] on textarea at bounding box center [750, 528] width 636 height 119
type textarea "*"
type textarea "**********"
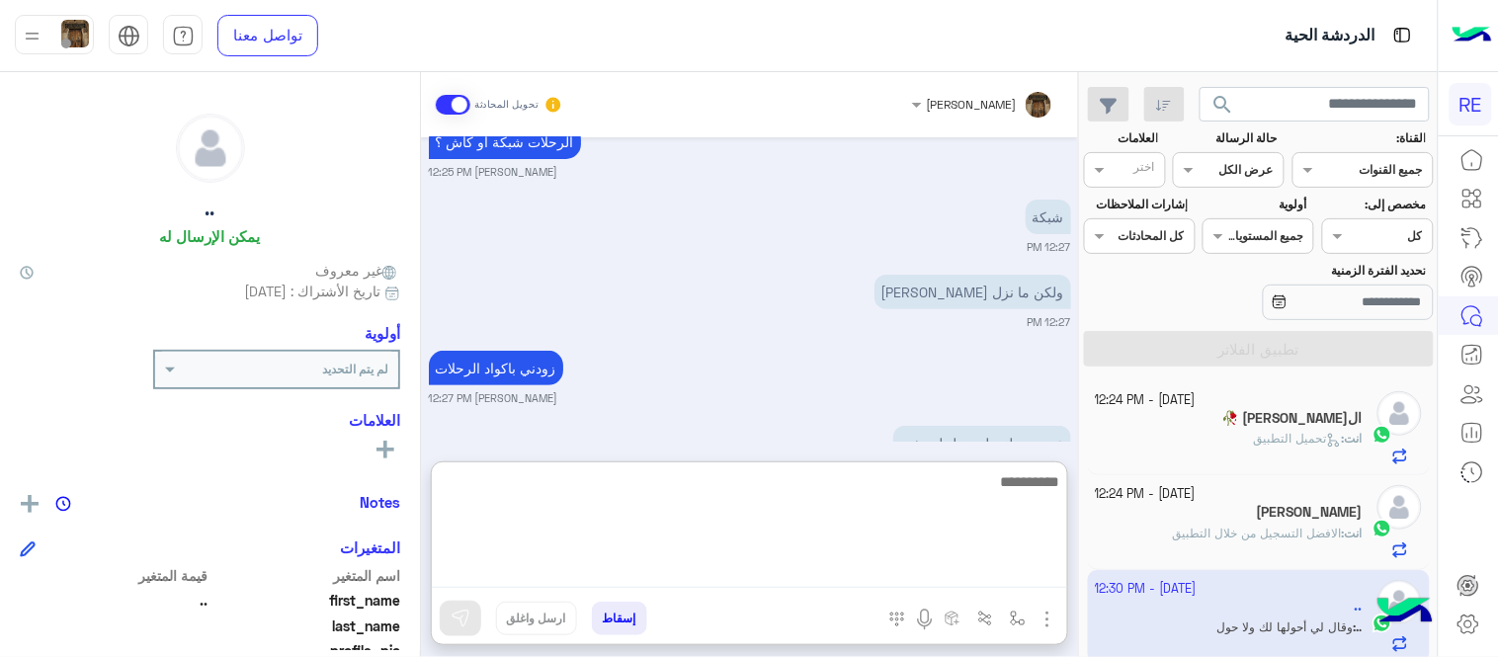
scroll to position [4292, 0]
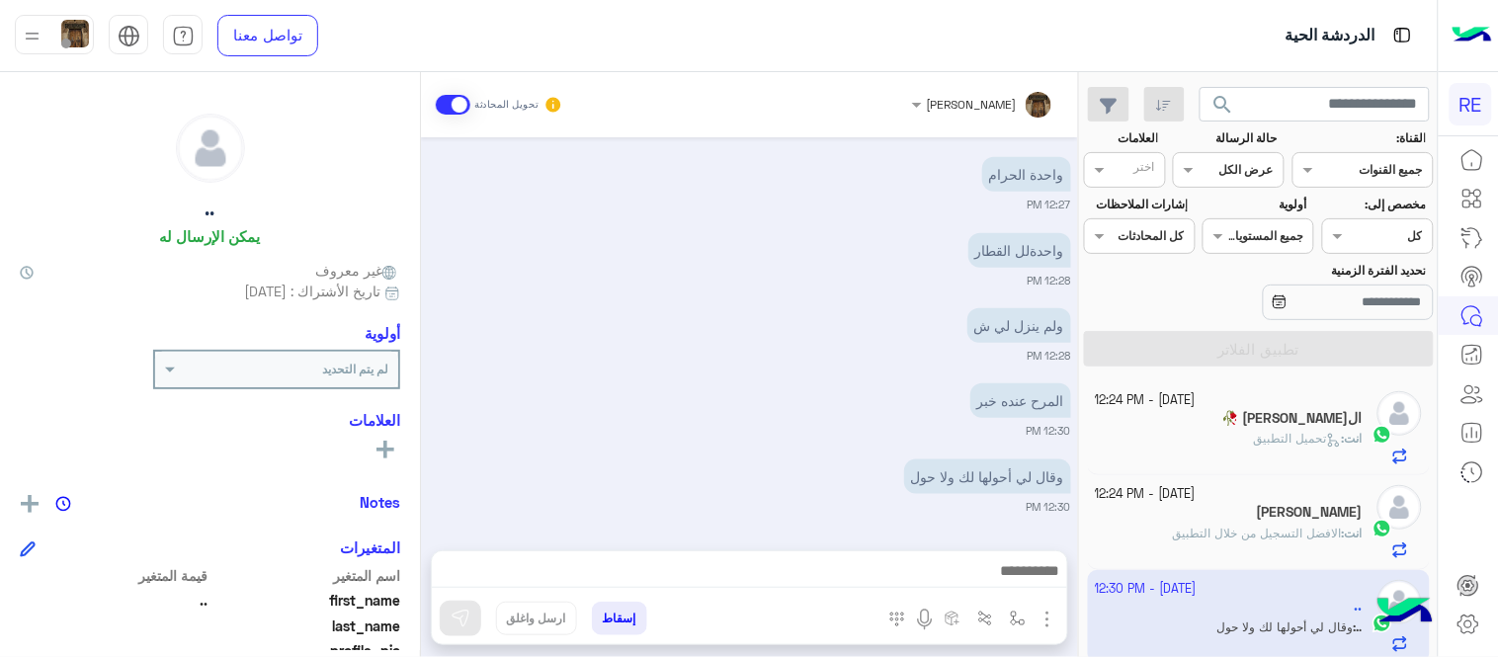
click at [598, 299] on div "[DATE] ‏شكرا 03:13 PM تم إلغاء تخصيص المحادثة تلقائيًا وإغلاقها بواسطة النظام 0…" at bounding box center [749, 333] width 657 height 393
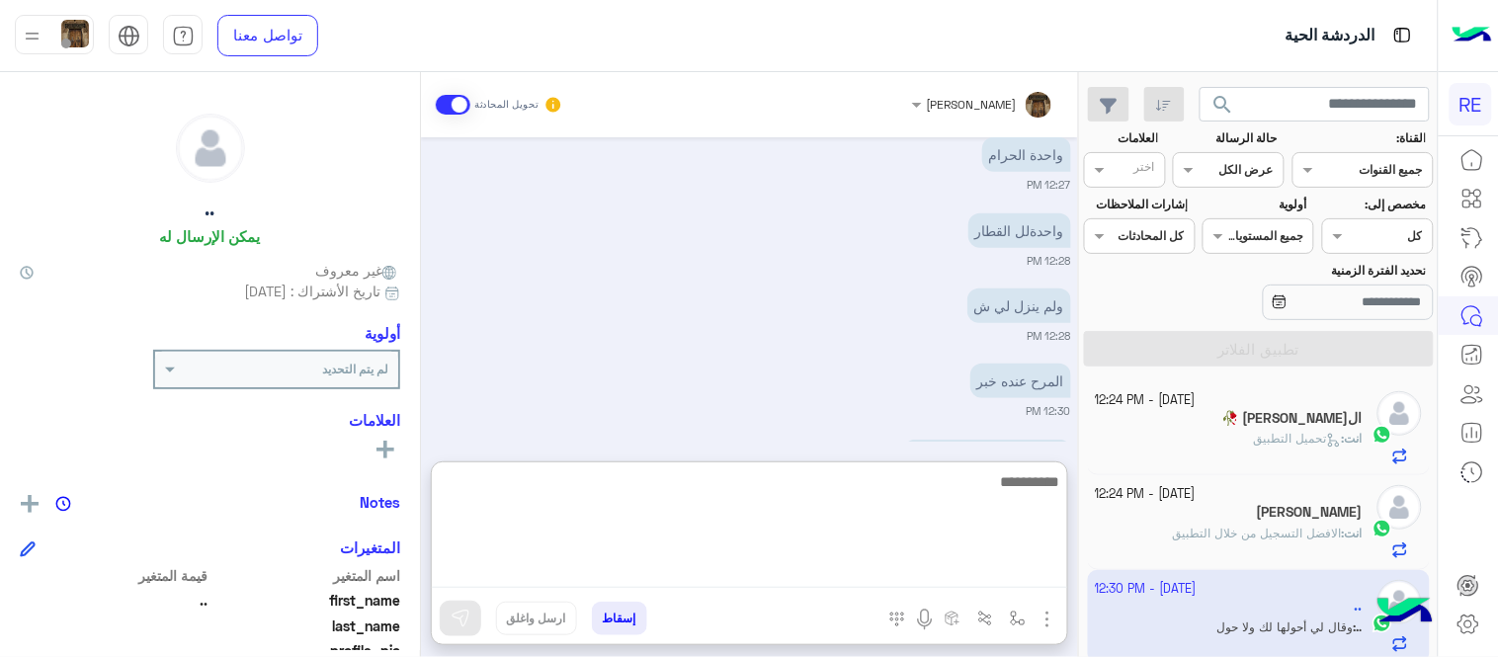
click at [892, 570] on textarea at bounding box center [750, 528] width 636 height 119
type textarea "**********"
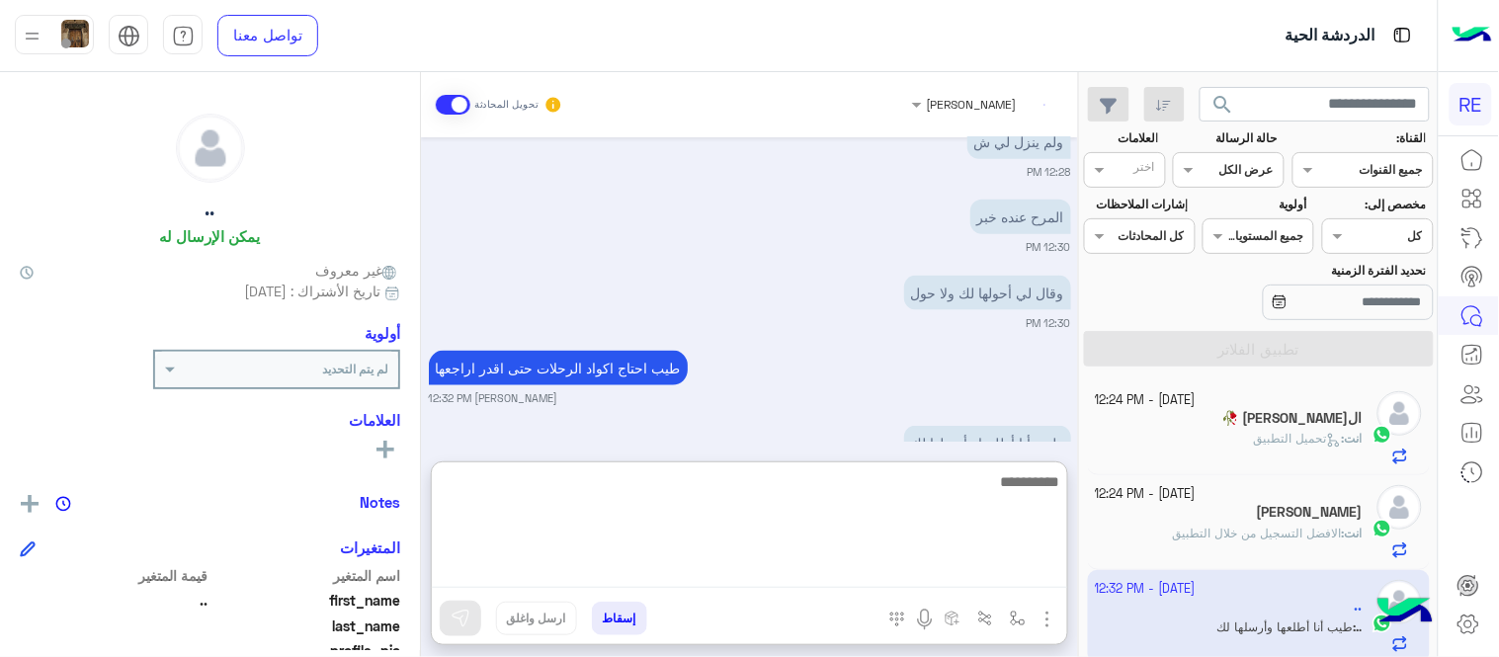
scroll to position [4531, 0]
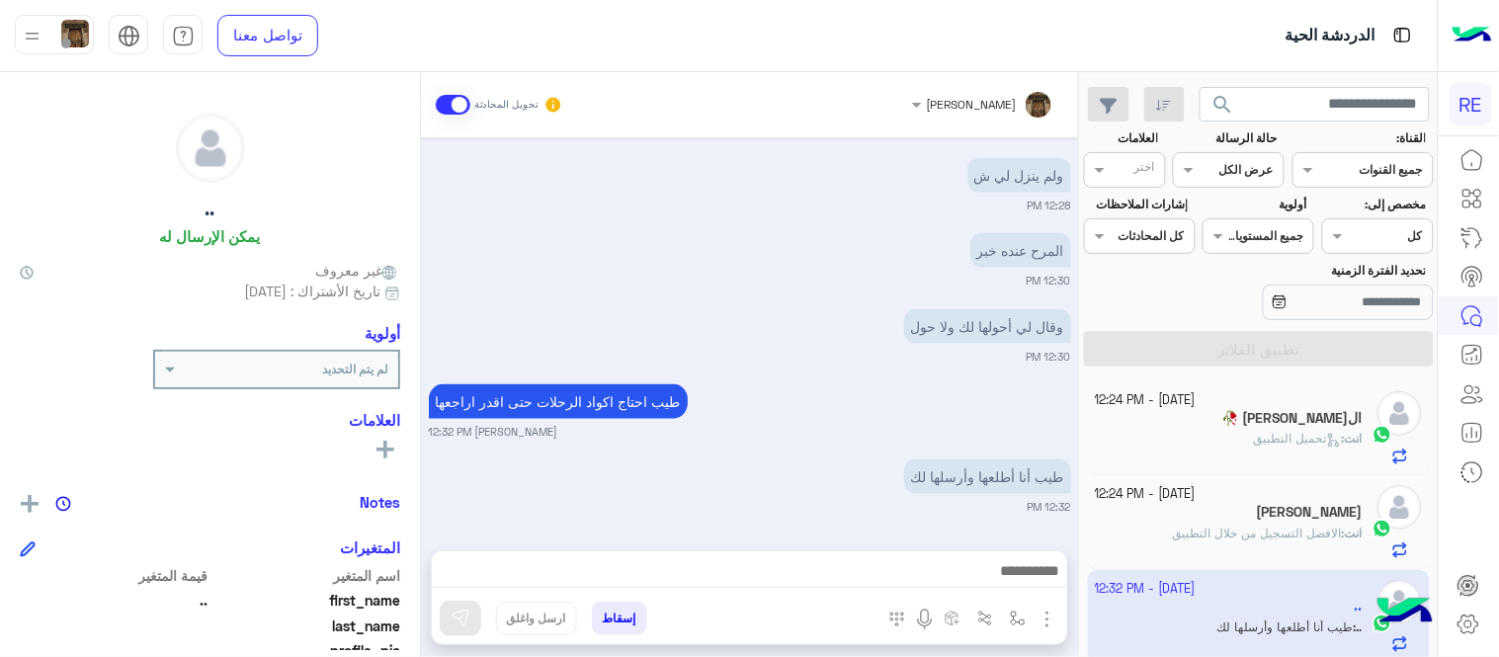
click at [802, 370] on div "[DATE] ‏شكرا 03:13 PM تم إلغاء تخصيص المحادثة تلقائيًا وإغلاقها بواسطة النظام 0…" at bounding box center [749, 333] width 657 height 393
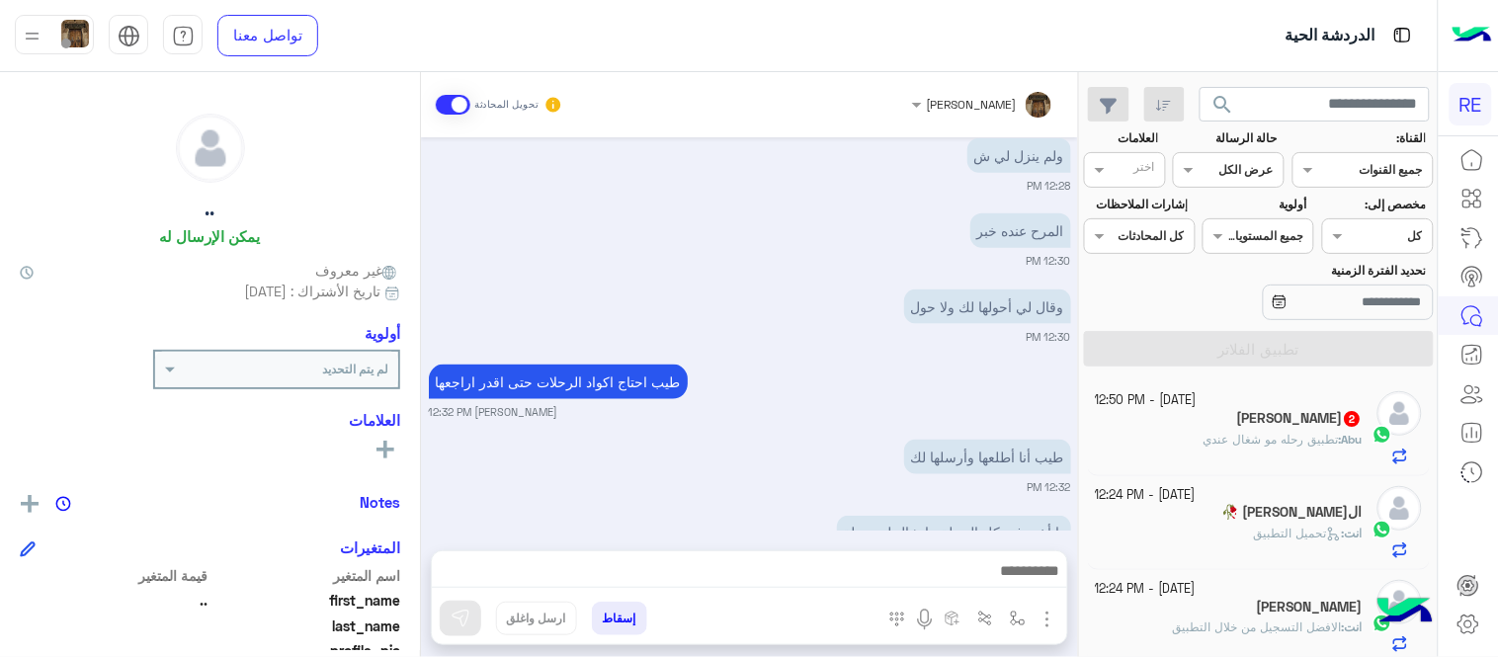
scroll to position [4593, 0]
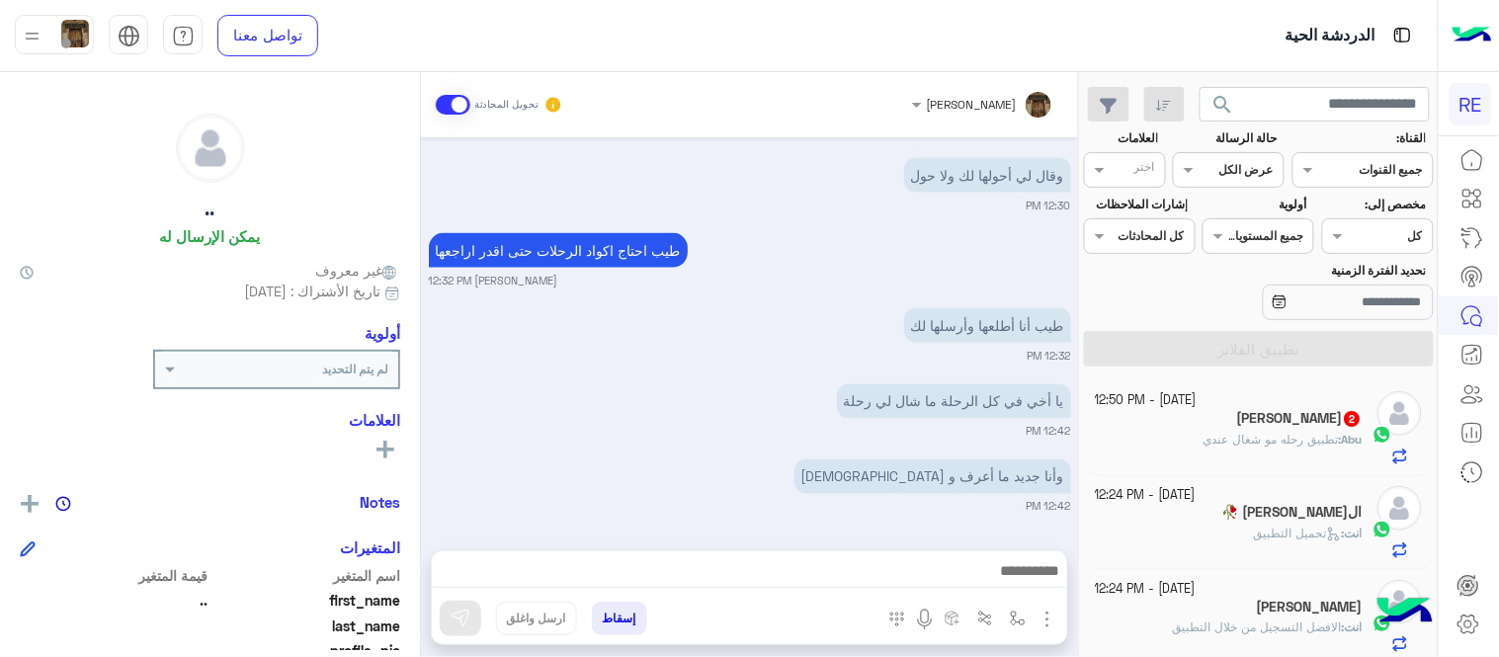
click at [627, 475] on div "‏وأنا جديد ما أعرف و [DEMOGRAPHIC_DATA] 12:42 PM" at bounding box center [750, 485] width 642 height 60
